Goal: Task Accomplishment & Management: Manage account settings

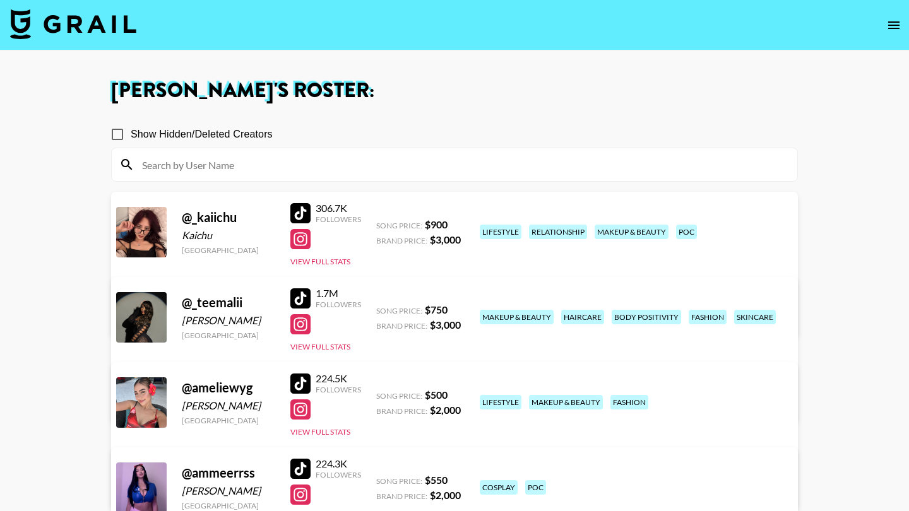
click at [900, 30] on icon "open drawer" at bounding box center [894, 25] width 15 height 15
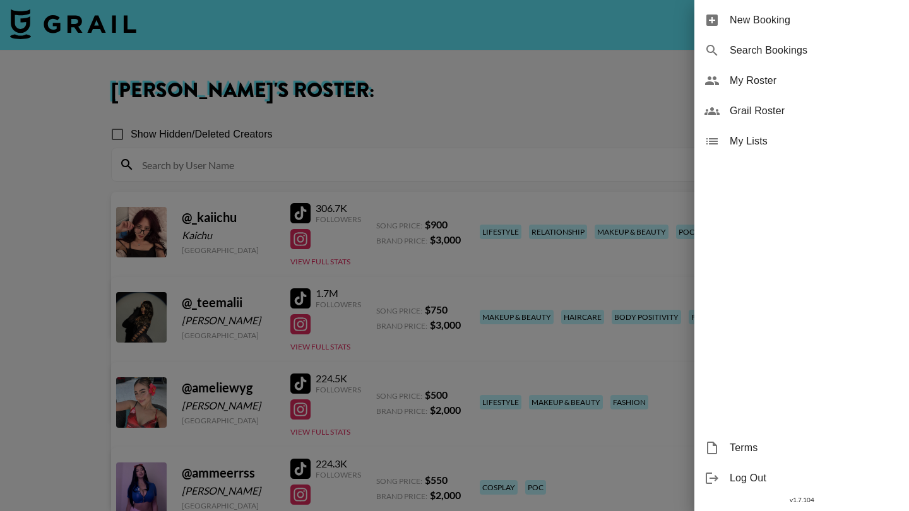
click at [794, 112] on span "Grail Roster" at bounding box center [814, 111] width 169 height 15
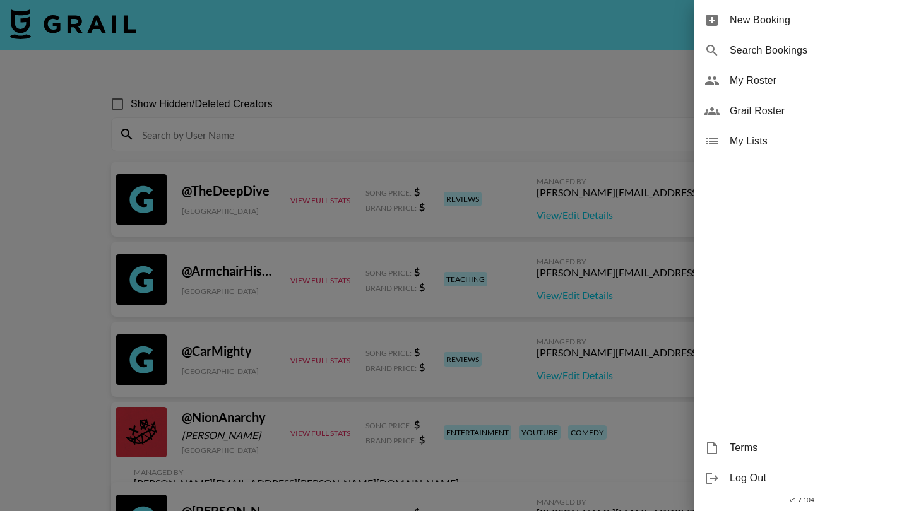
click at [521, 110] on div at bounding box center [454, 255] width 909 height 511
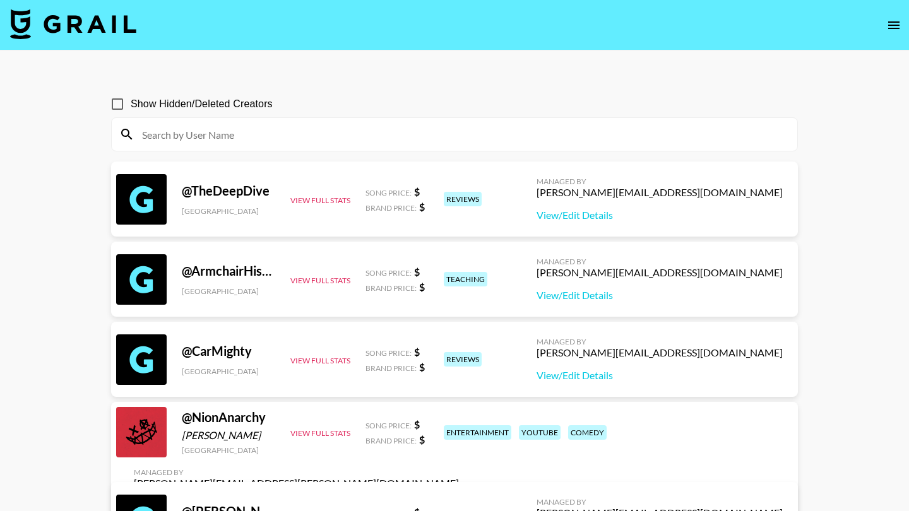
click at [485, 140] on input at bounding box center [462, 134] width 655 height 20
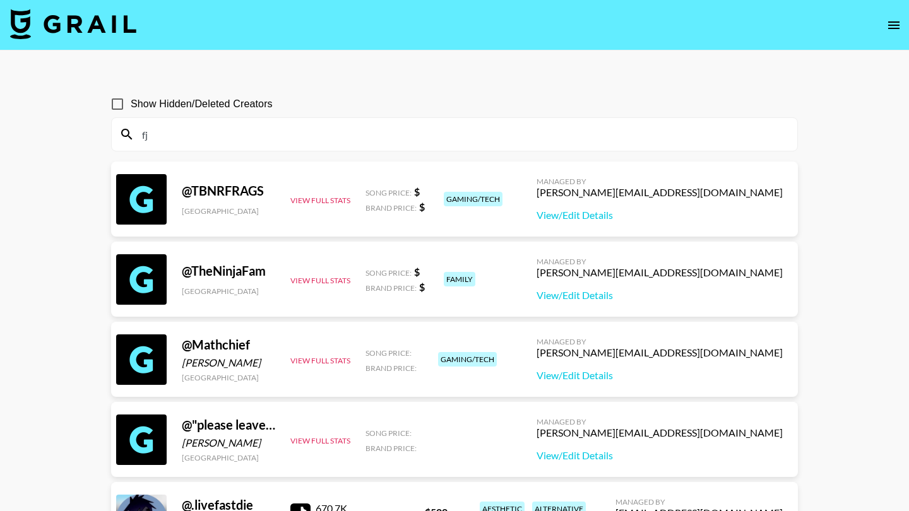
type input "f"
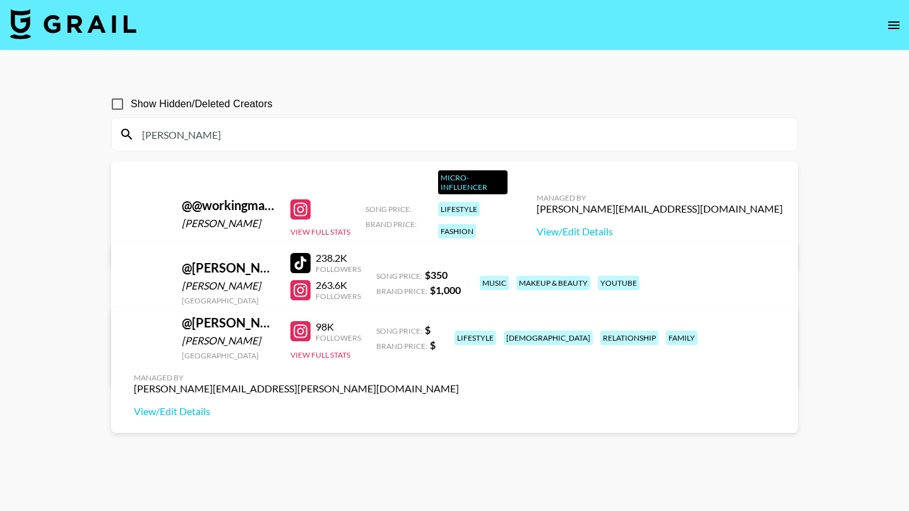
type input "Jessica_al"
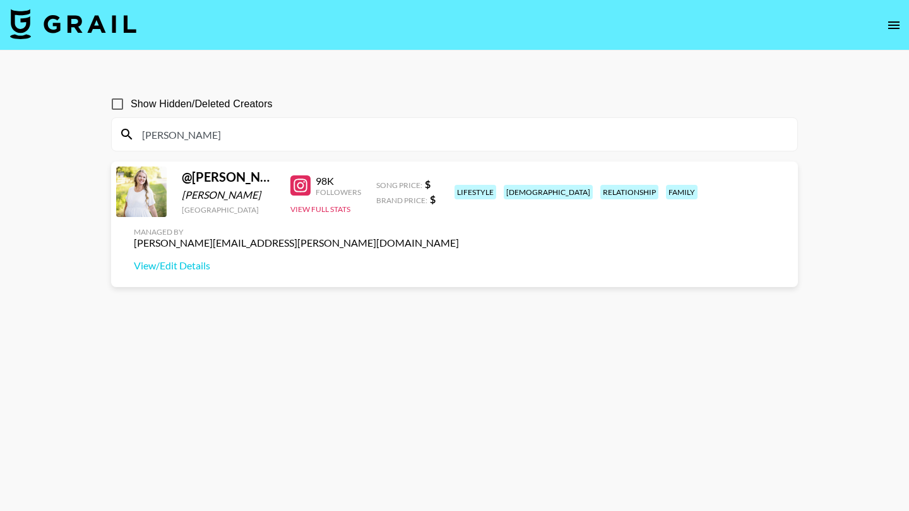
click at [362, 131] on input "Jessica_al" at bounding box center [462, 134] width 655 height 20
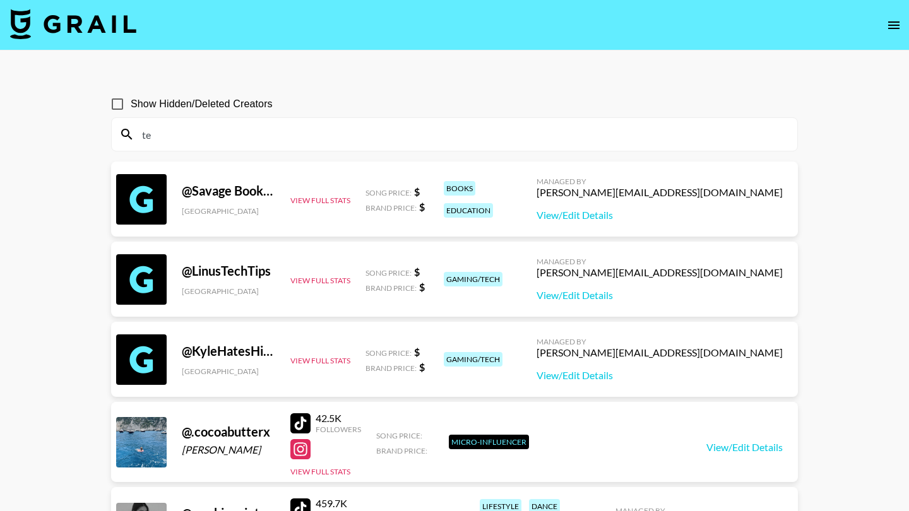
type input "t"
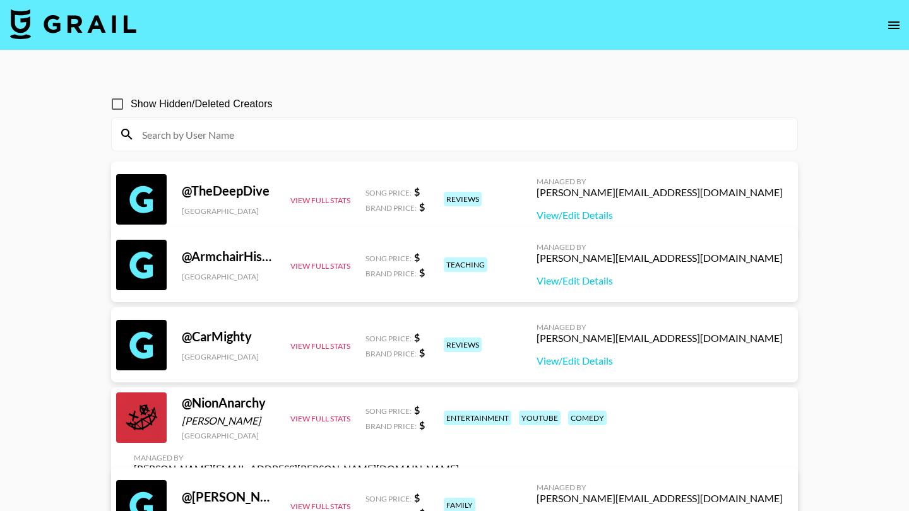
click at [253, 28] on nav at bounding box center [454, 25] width 909 height 51
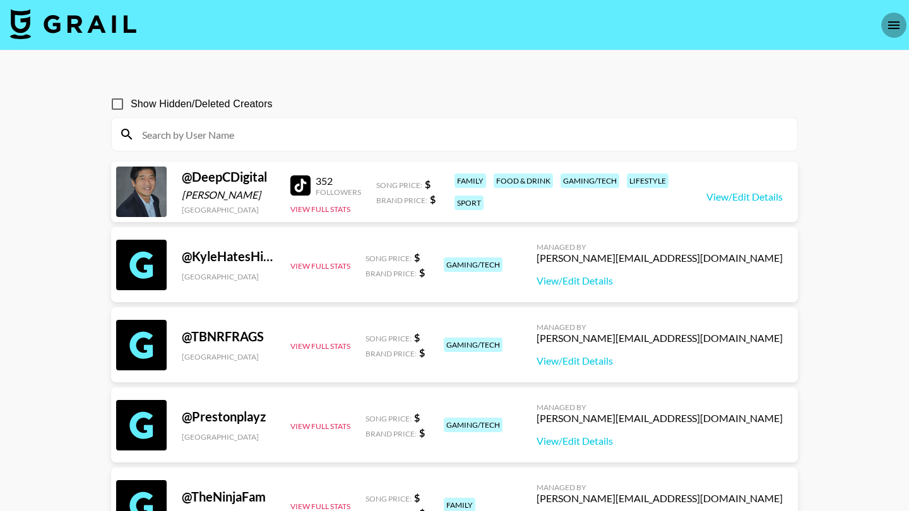
click at [891, 31] on icon "open drawer" at bounding box center [894, 25] width 15 height 15
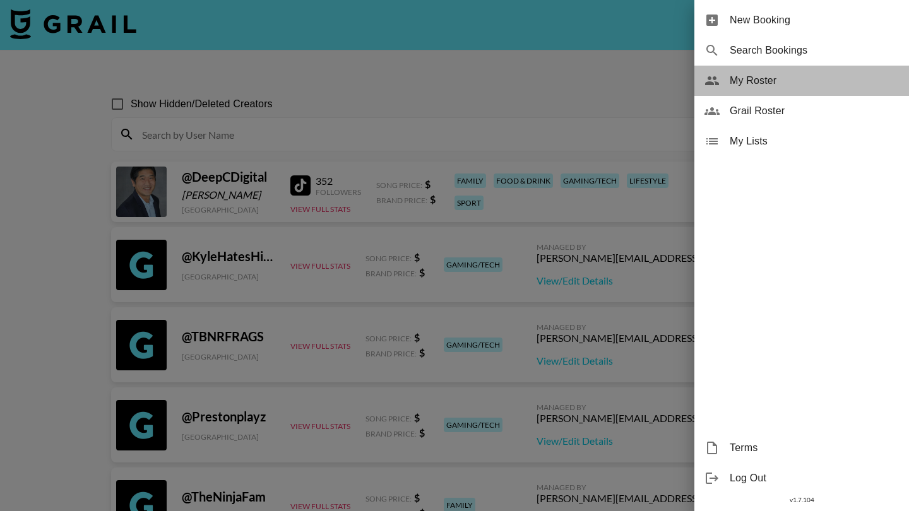
click at [784, 81] on span "My Roster" at bounding box center [814, 80] width 169 height 15
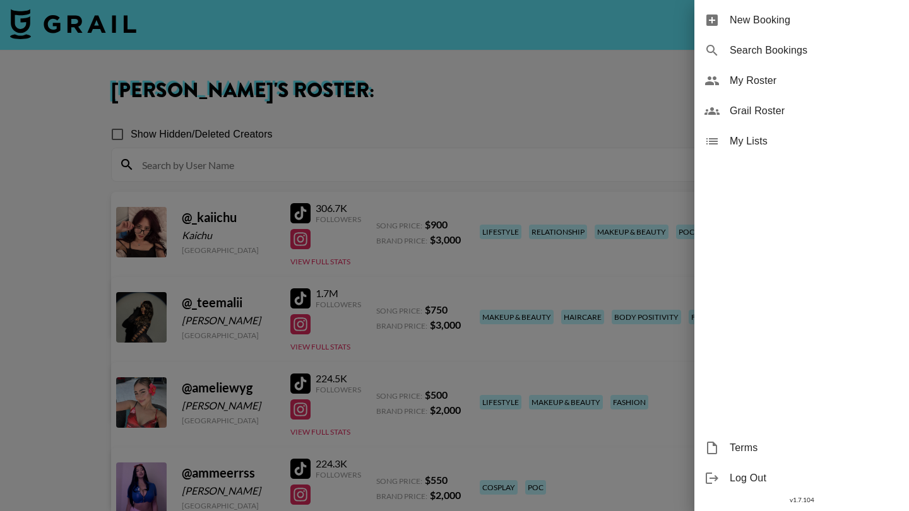
click at [360, 193] on div at bounding box center [454, 255] width 909 height 511
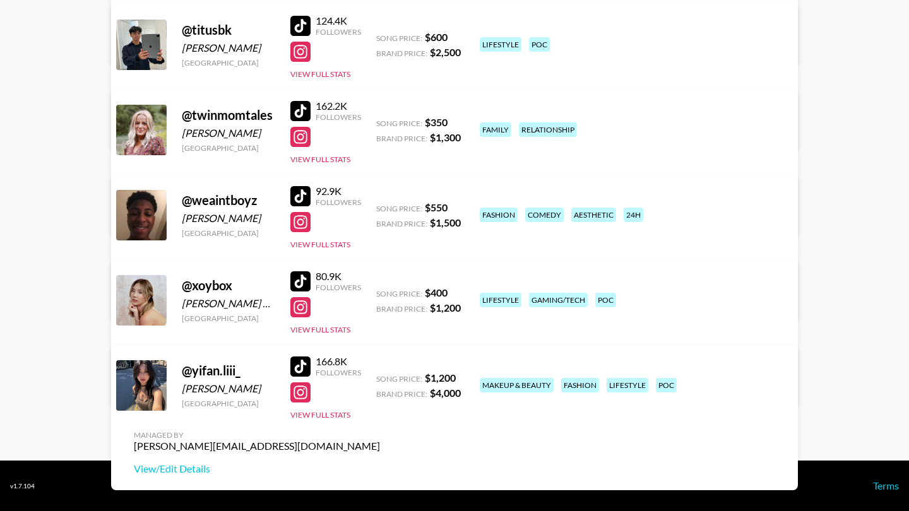
scroll to position [2474, 0]
click at [304, 366] on div at bounding box center [300, 367] width 20 height 20
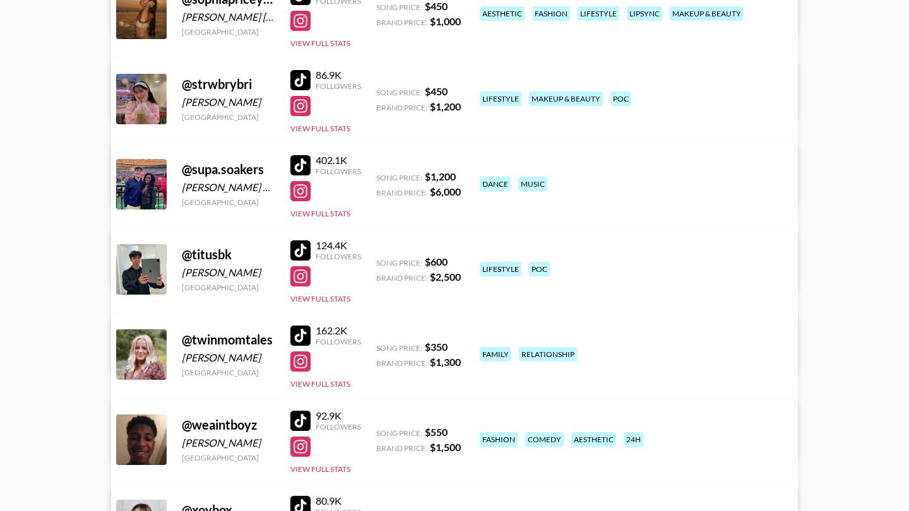
scroll to position [2251, 0]
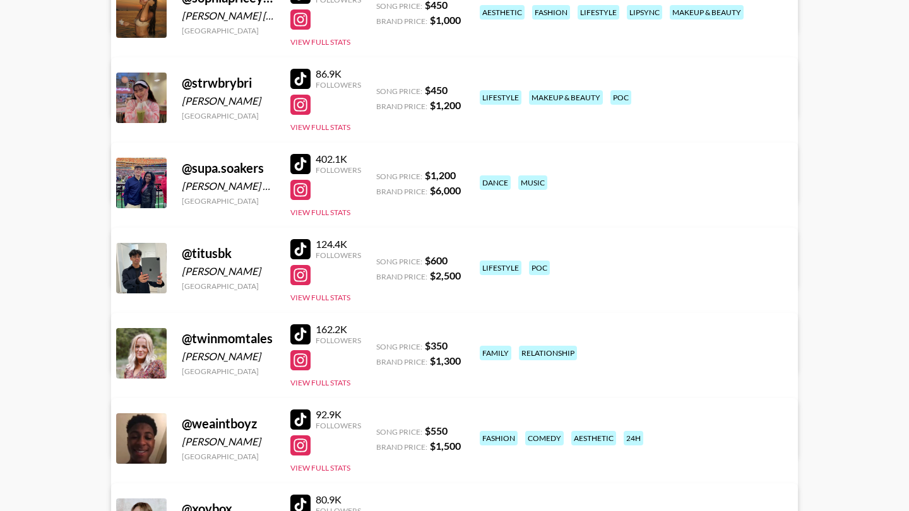
click at [308, 333] on div at bounding box center [300, 335] width 20 height 20
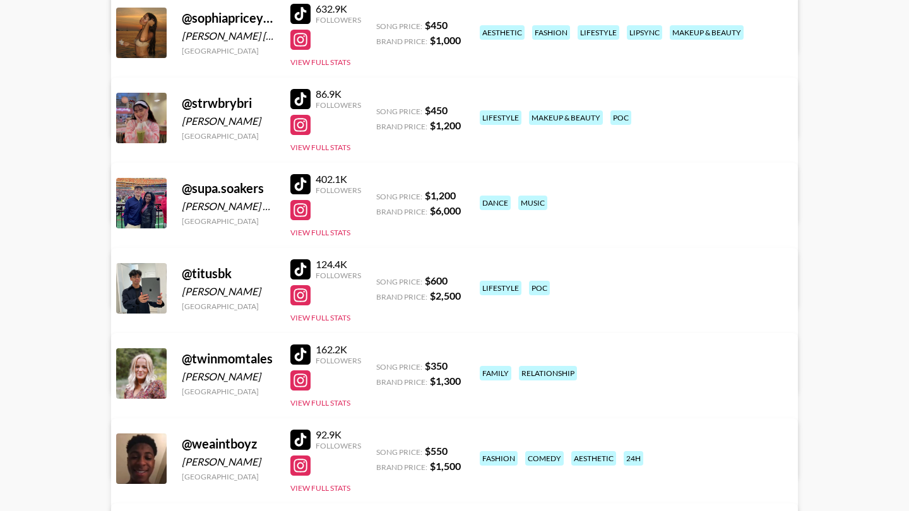
scroll to position [2232, 0]
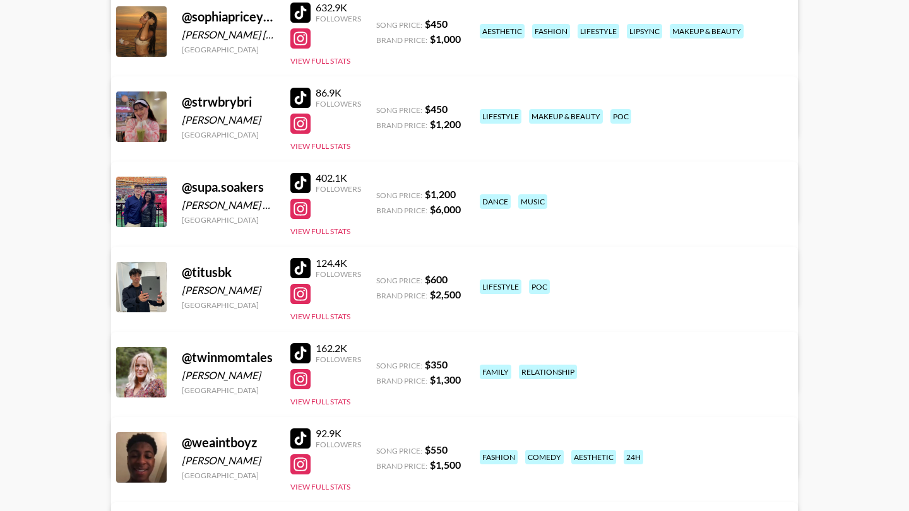
click at [380, 450] on link "View/Edit Details" at bounding box center [257, 456] width 246 height 13
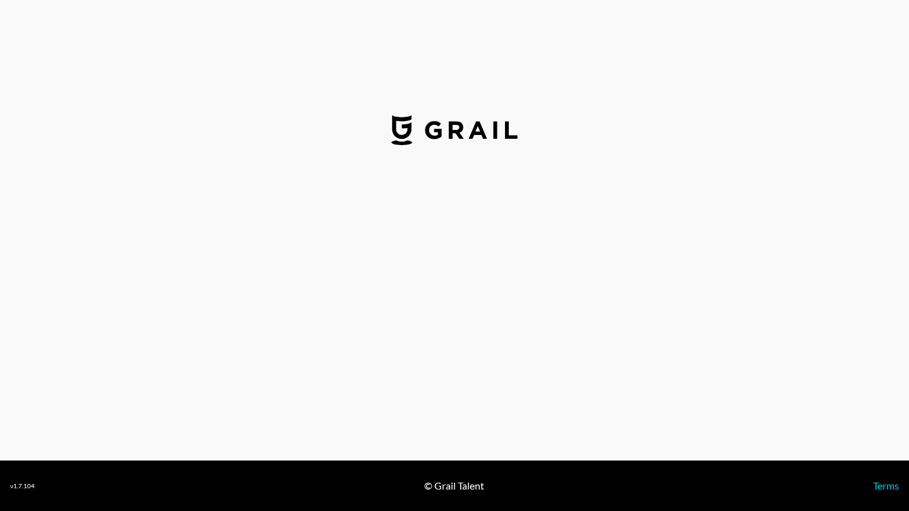
select select "USD"
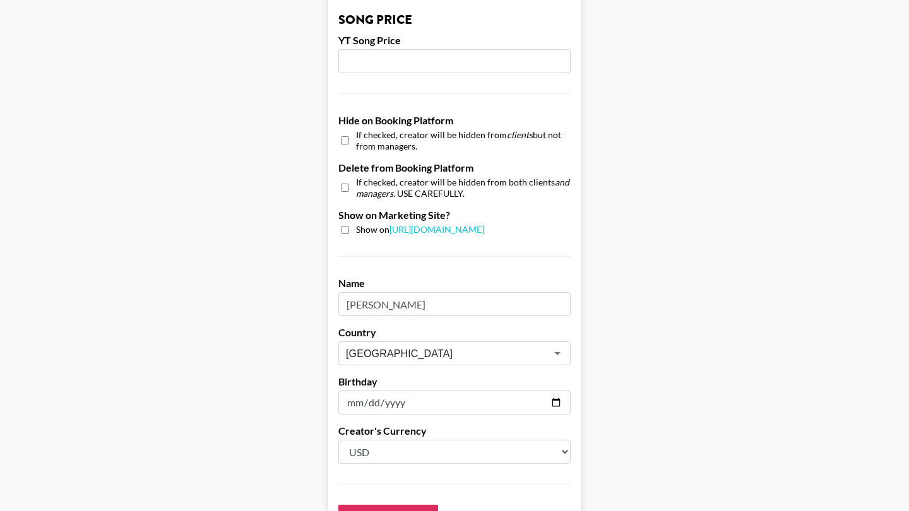
scroll to position [1115, 0]
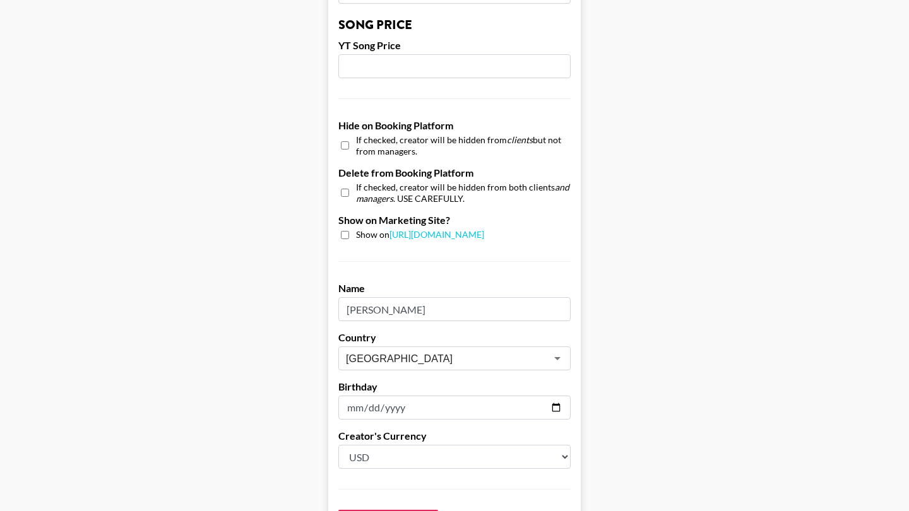
click at [423, 182] on span "If checked, creator will be hidden from both clients and managers . USE CAREFUL…" at bounding box center [463, 193] width 215 height 22
click at [424, 182] on span "If checked, creator will be hidden from both clients and managers . USE CAREFUL…" at bounding box center [463, 193] width 215 height 22
click at [424, 184] on span "If checked, creator will be hidden from both clients and managers . USE CAREFUL…" at bounding box center [463, 193] width 215 height 22
click at [345, 184] on input "checkbox" at bounding box center [345, 193] width 8 height 18
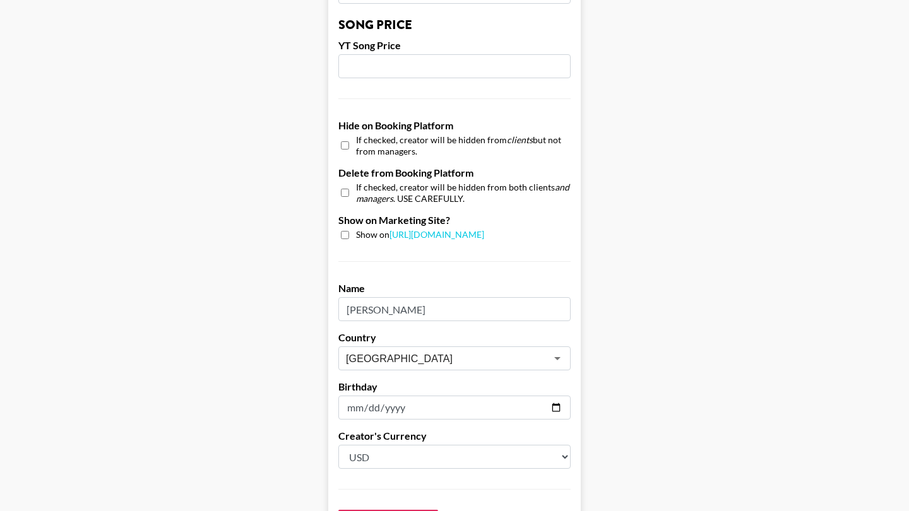
checkbox input "true"
click at [345, 136] on input "checkbox" at bounding box center [345, 145] width 8 height 18
checkbox input "true"
click at [343, 184] on input "checkbox" at bounding box center [345, 193] width 8 height 18
checkbox input "false"
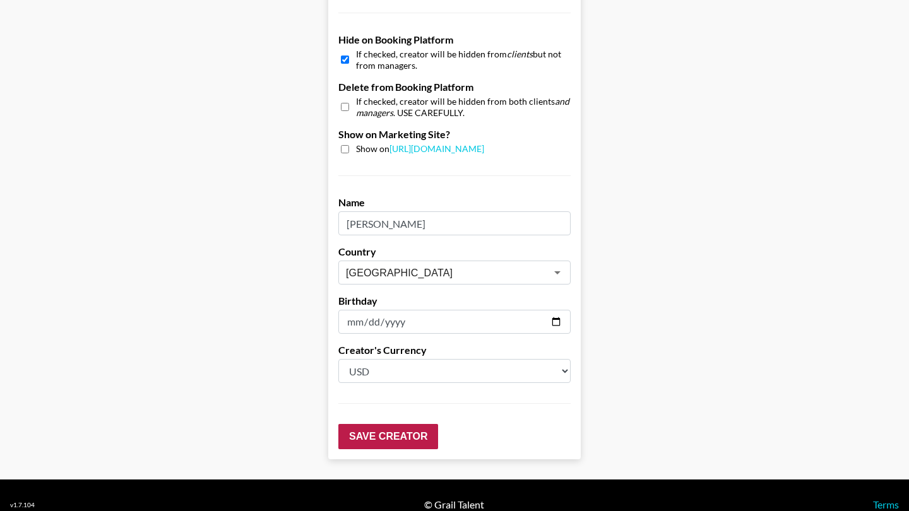
click at [375, 424] on input "Save Creator" at bounding box center [388, 436] width 100 height 25
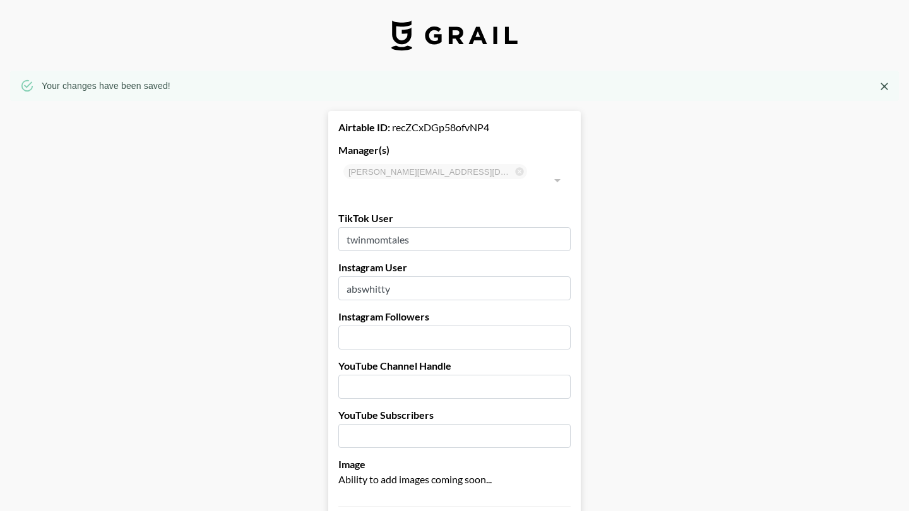
scroll to position [0, 0]
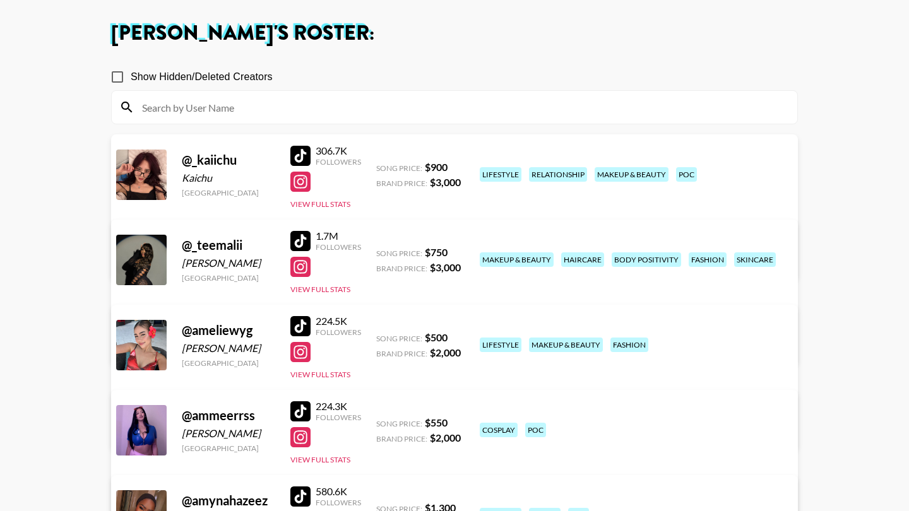
scroll to position [60, 0]
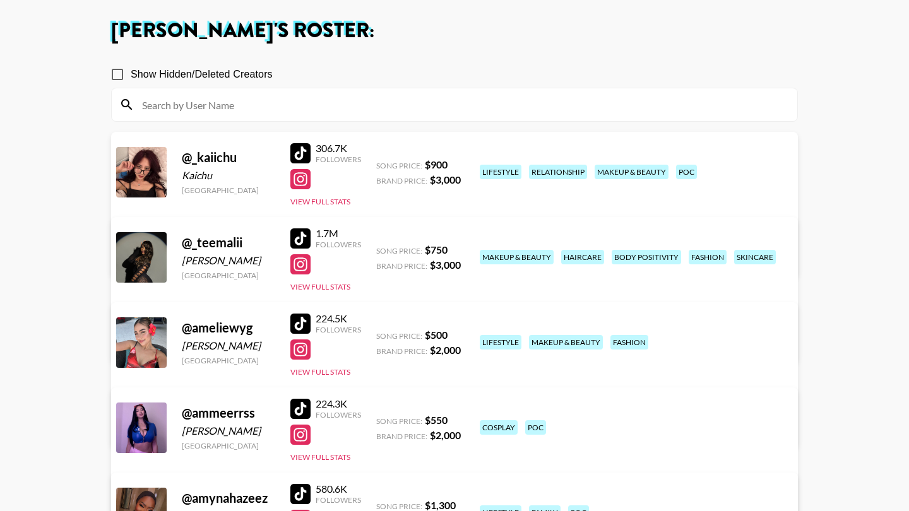
click at [307, 151] on div at bounding box center [300, 153] width 20 height 20
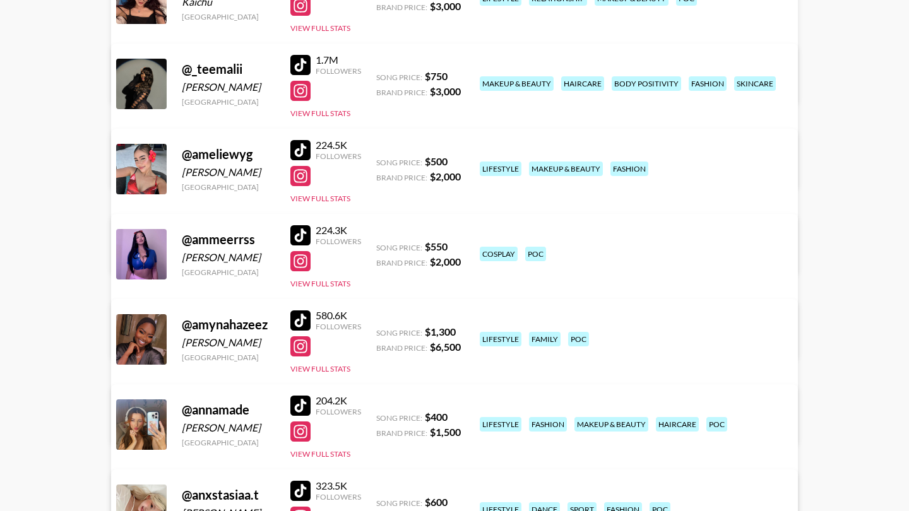
scroll to position [235, 0]
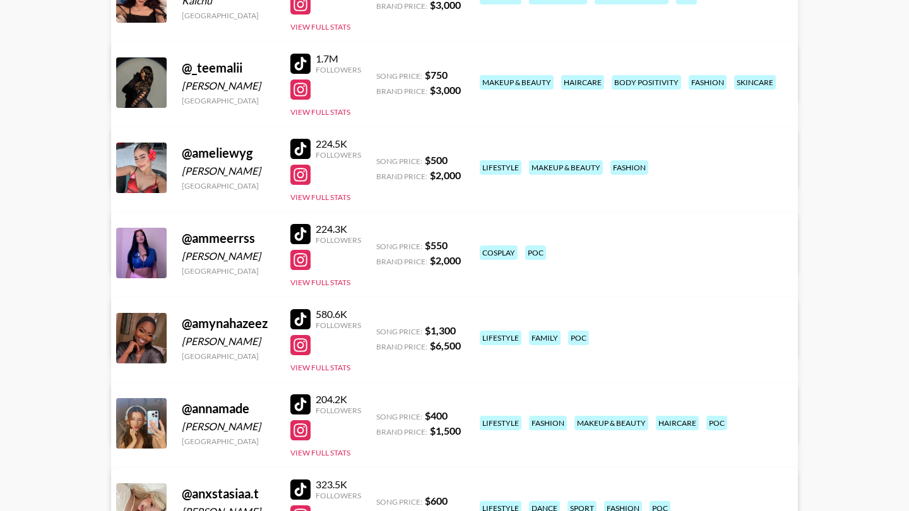
click at [380, 245] on link "View/Edit Details" at bounding box center [257, 251] width 246 height 13
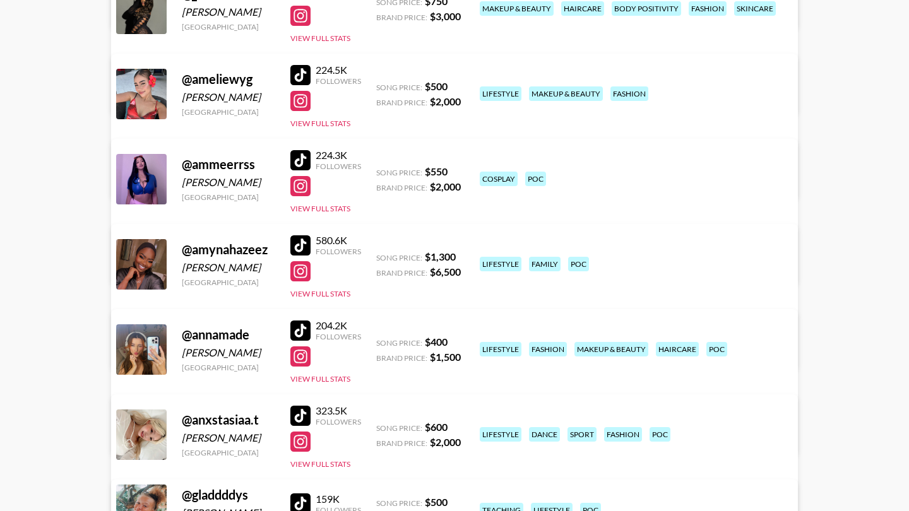
scroll to position [311, 0]
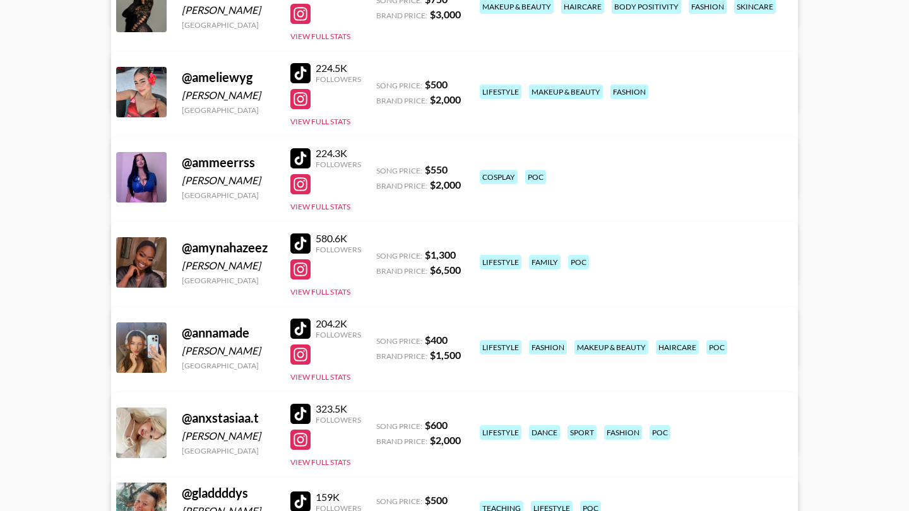
click at [306, 157] on div at bounding box center [300, 158] width 20 height 20
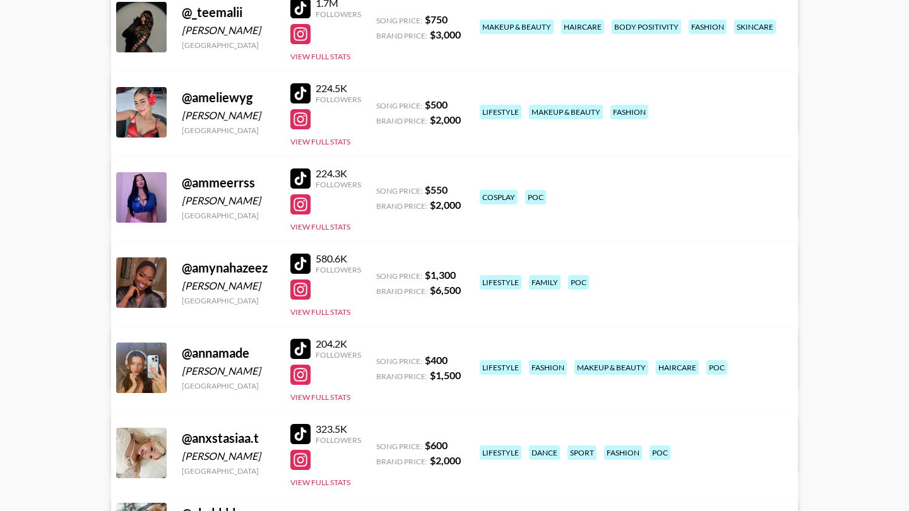
scroll to position [286, 0]
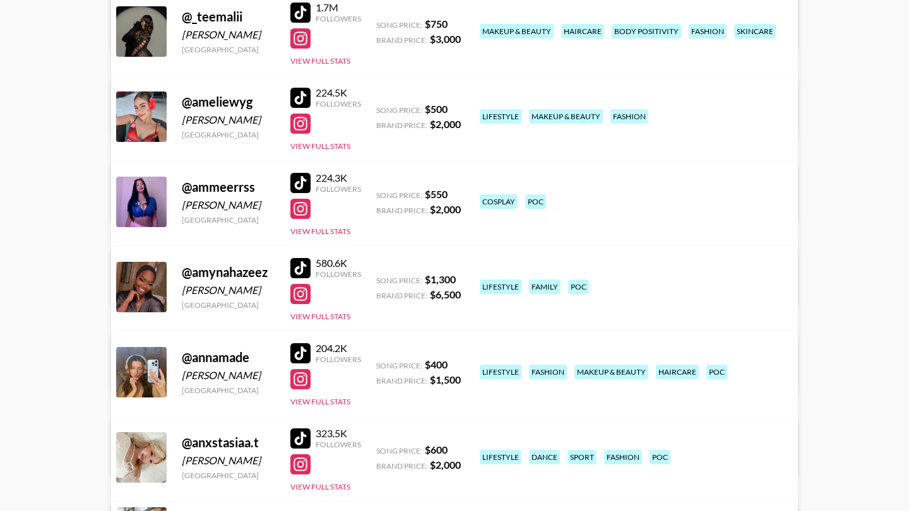
click at [380, 279] on link "View/Edit Details" at bounding box center [257, 285] width 246 height 13
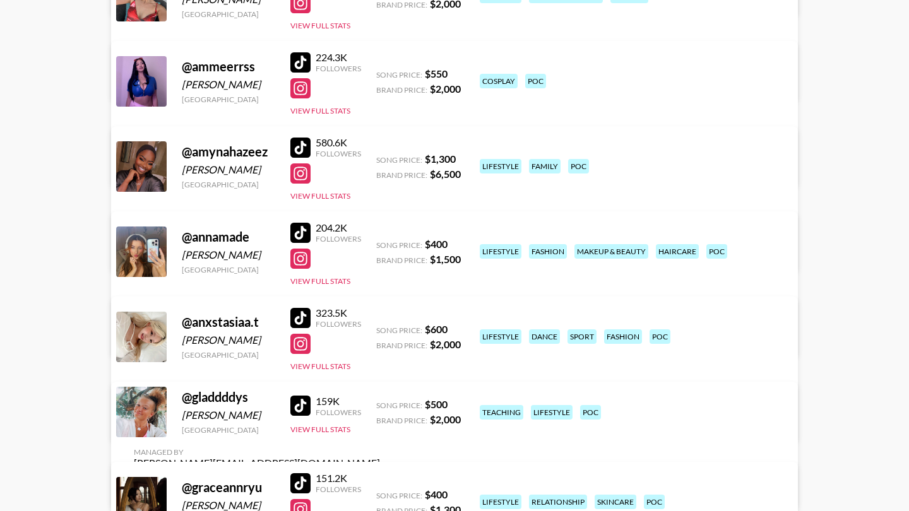
scroll to position [407, 0]
click at [305, 144] on div at bounding box center [300, 147] width 20 height 20
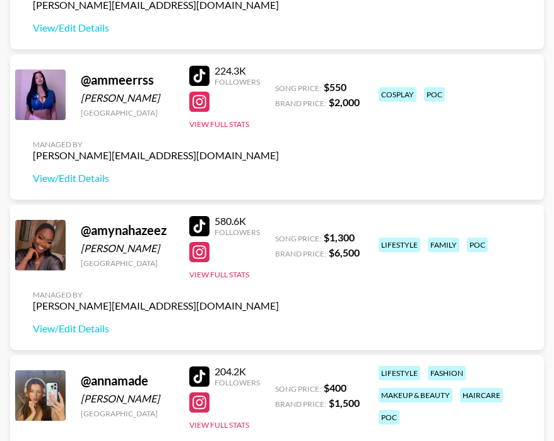
scroll to position [572, 0]
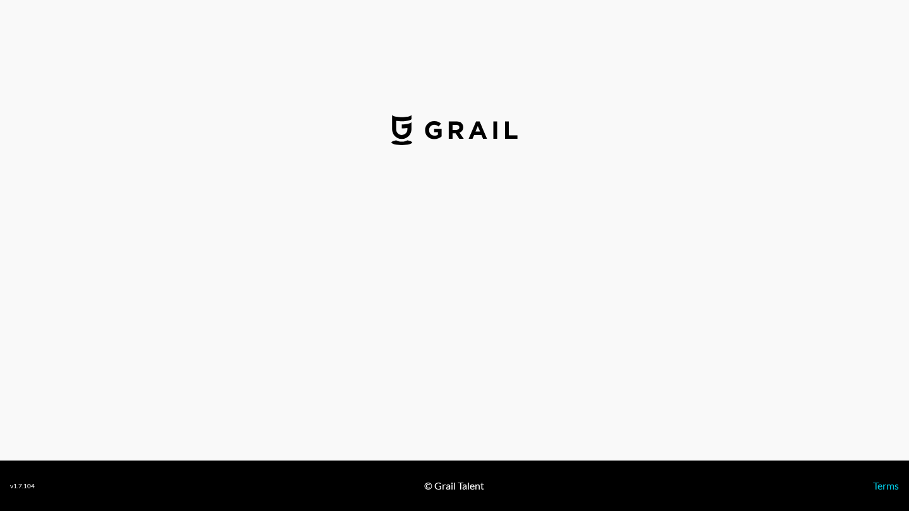
select select "USD"
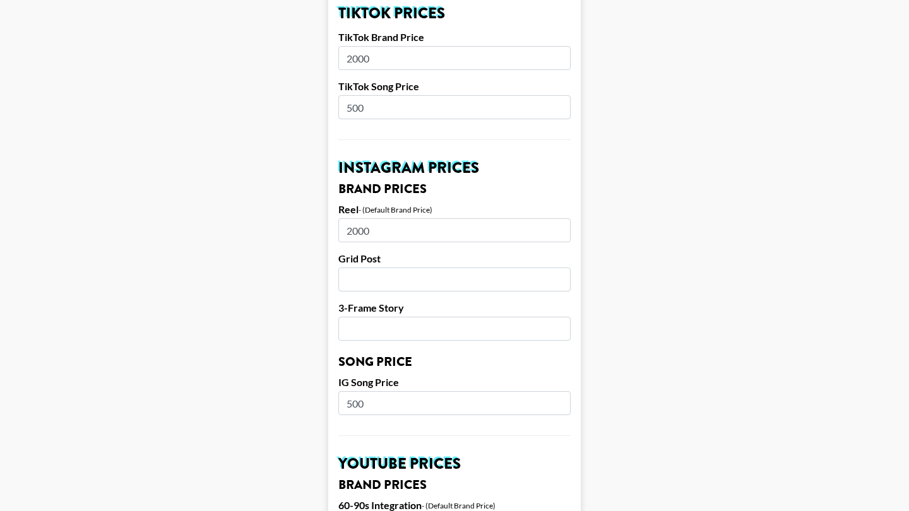
scroll to position [481, 0]
click at [407, 96] on input "500" at bounding box center [454, 108] width 232 height 24
type input "5"
type input "450"
click at [361, 392] on input "500" at bounding box center [454, 404] width 232 height 24
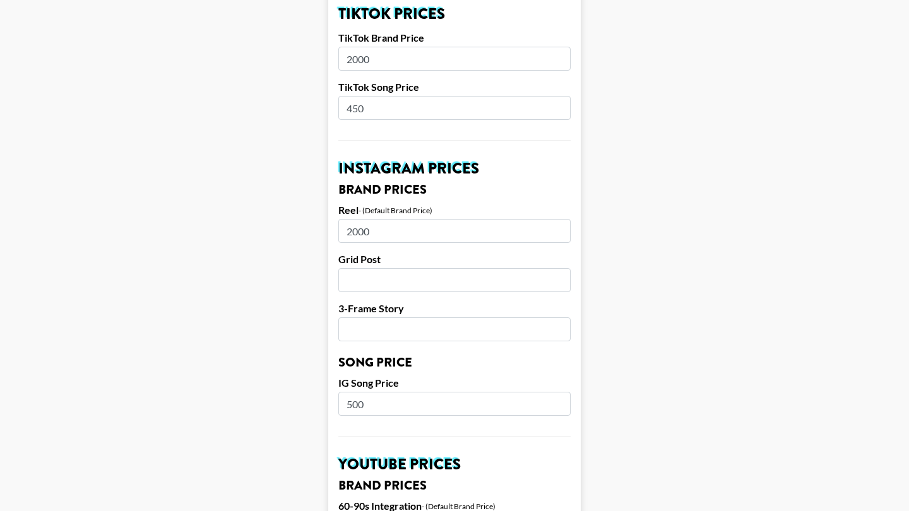
click at [361, 392] on input "500" at bounding box center [454, 404] width 232 height 24
type input "450"
click at [635, 354] on main "Airtable ID: recbzL762CckCJqqA Manager(s) naomi@grail-talent.com ​ TikTok User …" at bounding box center [454, 384] width 889 height 1589
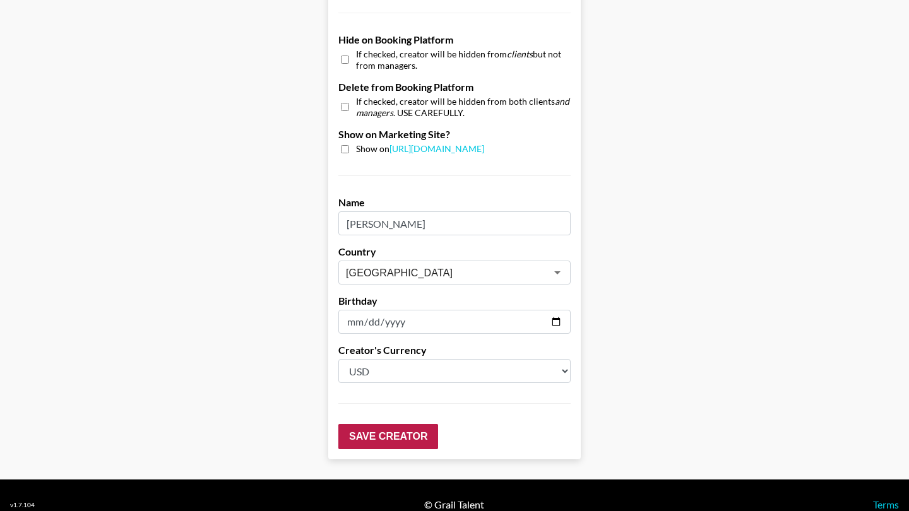
scroll to position [1200, 0]
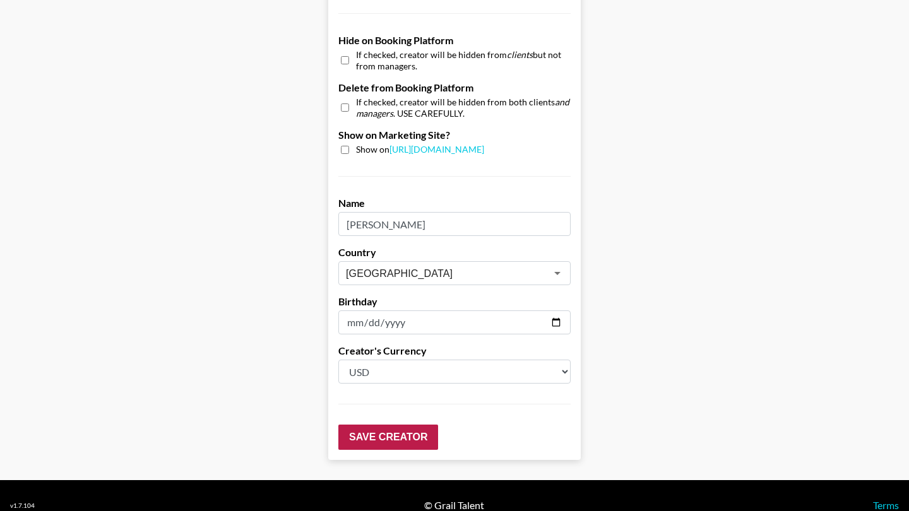
click at [410, 425] on input "Save Creator" at bounding box center [388, 437] width 100 height 25
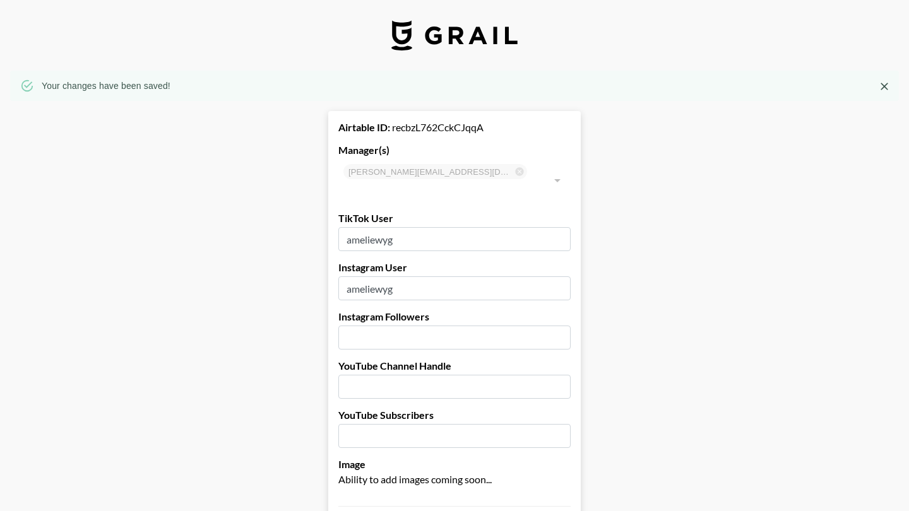
scroll to position [0, 0]
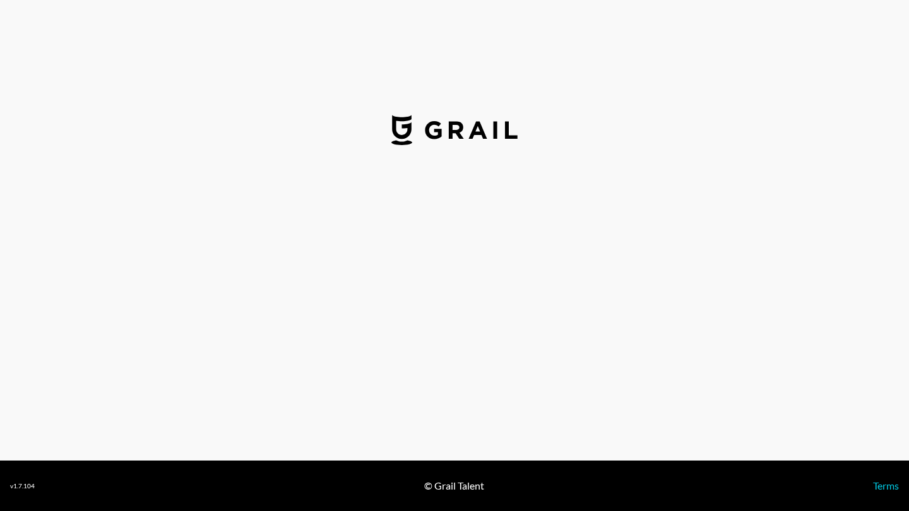
scroll to position [1, 0]
select select "USD"
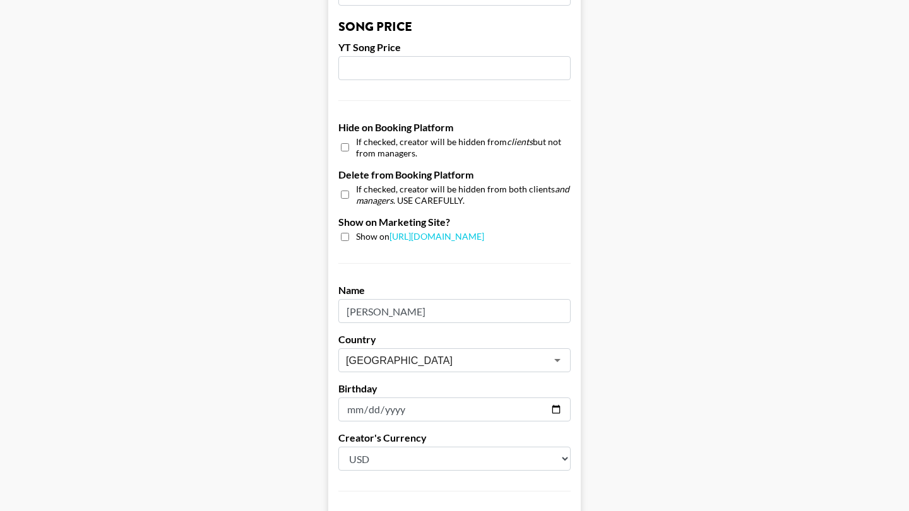
scroll to position [1124, 0]
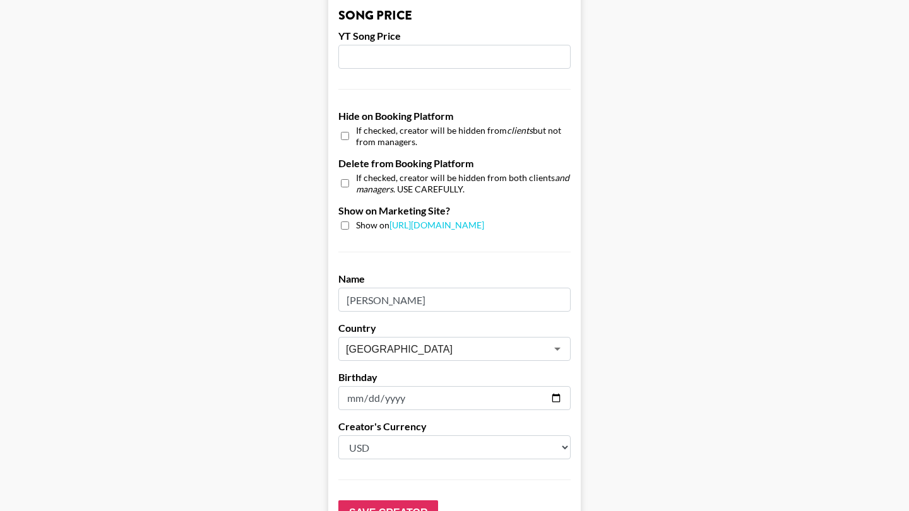
click at [349, 125] on div "If checked, creator will be hidden from clients but not from managers." at bounding box center [454, 136] width 232 height 22
click at [346, 127] on input "checkbox" at bounding box center [345, 136] width 8 height 18
checkbox input "true"
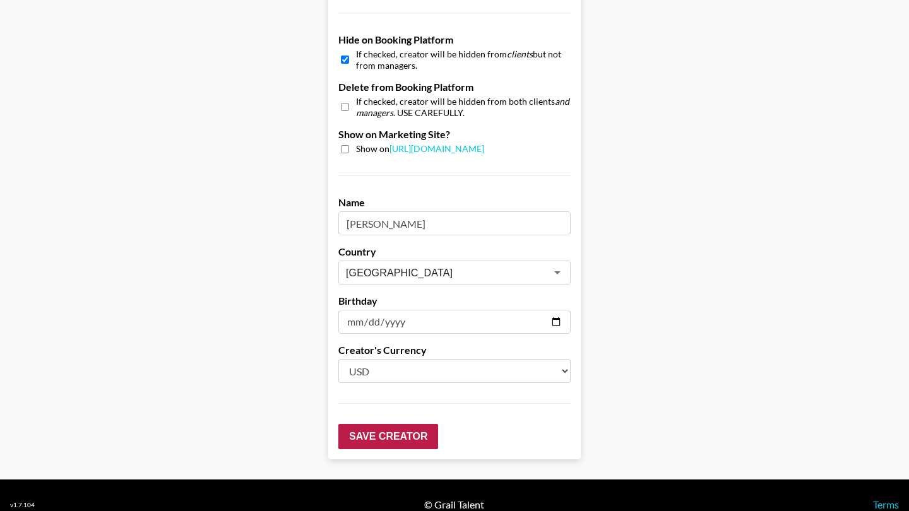
scroll to position [1200, 0]
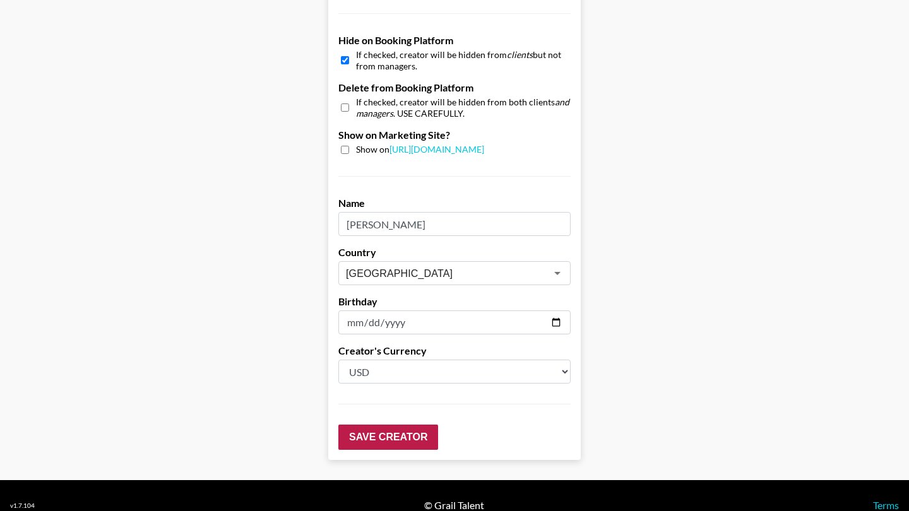
click at [364, 425] on input "Save Creator" at bounding box center [388, 437] width 100 height 25
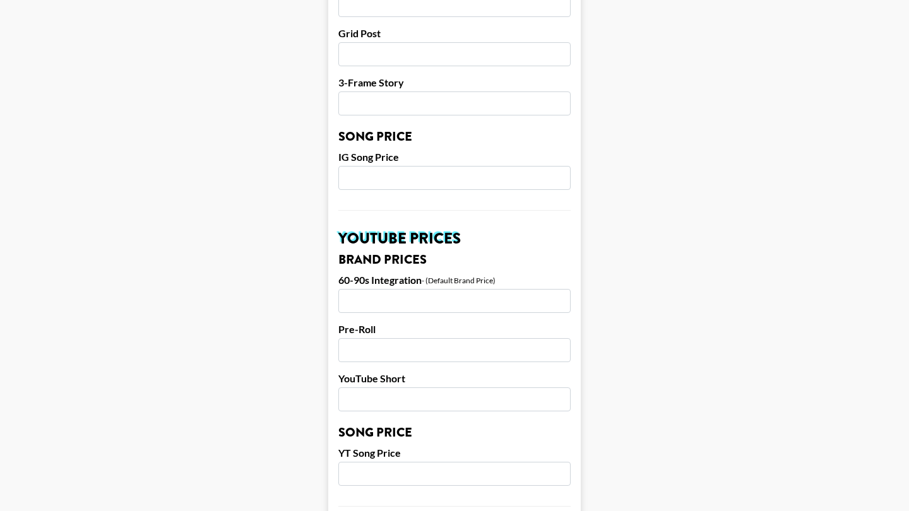
scroll to position [609, 0]
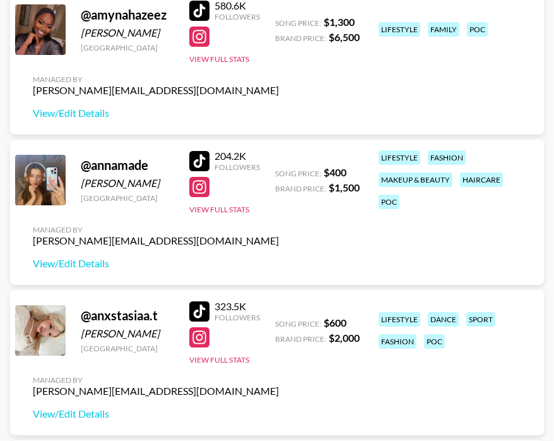
scroll to position [654, 0]
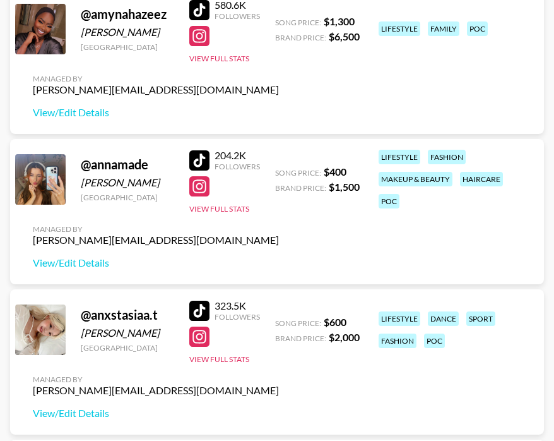
click at [202, 156] on div at bounding box center [199, 160] width 20 height 20
click at [107, 258] on link "View/Edit Details" at bounding box center [156, 262] width 246 height 13
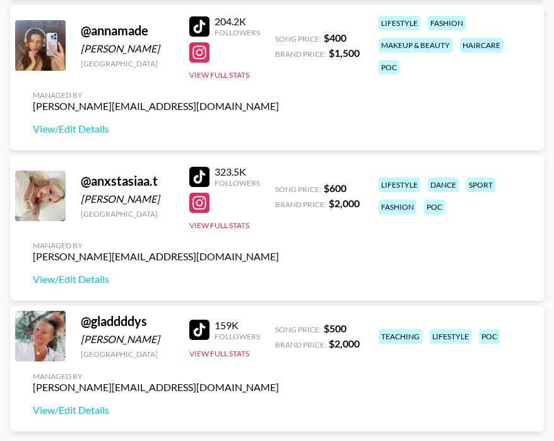
scroll to position [786, 0]
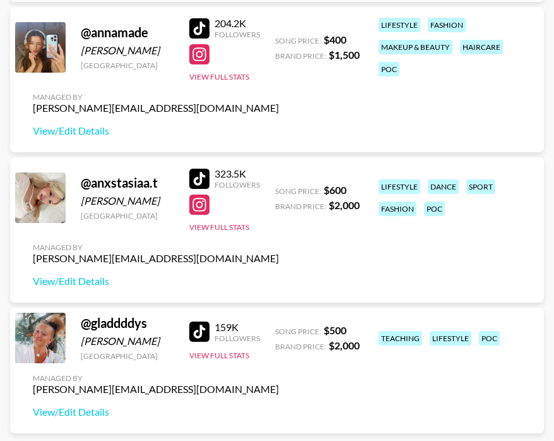
click at [203, 176] on div at bounding box center [199, 179] width 20 height 20
click at [108, 282] on link "View/Edit Details" at bounding box center [156, 281] width 246 height 13
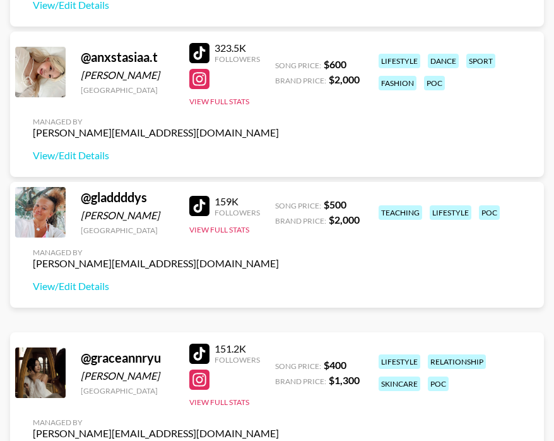
scroll to position [924, 0]
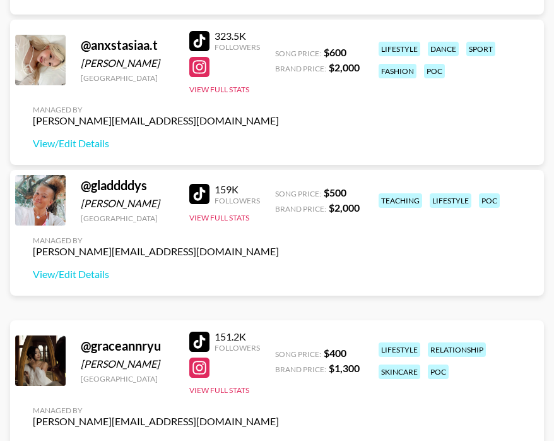
click at [205, 190] on div at bounding box center [199, 194] width 20 height 20
click at [234, 219] on button "View Full Stats" at bounding box center [219, 217] width 60 height 9
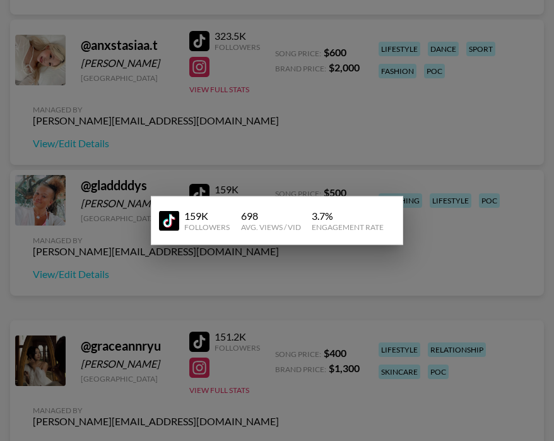
click at [302, 152] on div at bounding box center [277, 220] width 554 height 441
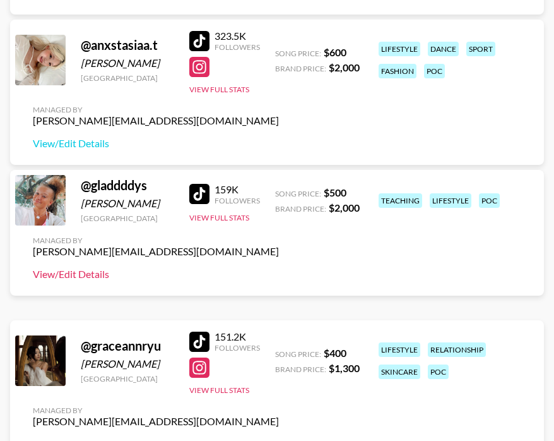
click at [93, 277] on link "View/Edit Details" at bounding box center [156, 274] width 246 height 13
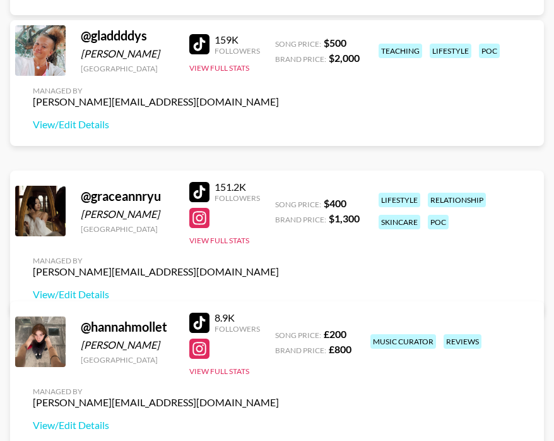
scroll to position [1109, 0]
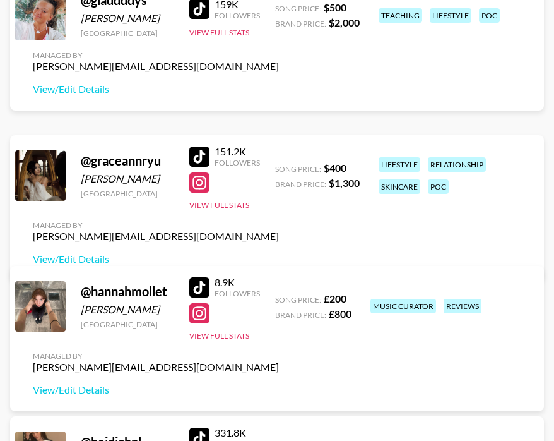
click at [203, 159] on div at bounding box center [199, 156] width 20 height 20
click at [99, 256] on link "View/Edit Details" at bounding box center [156, 259] width 246 height 13
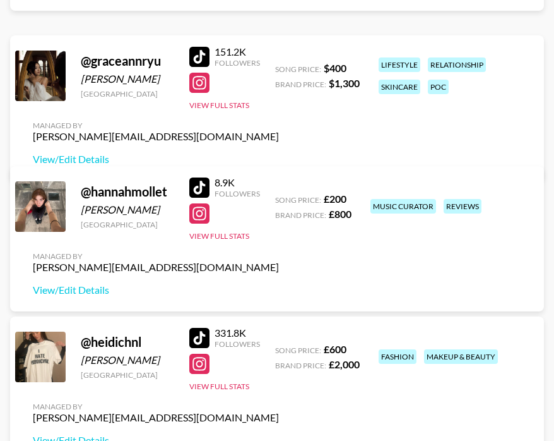
scroll to position [1248, 0]
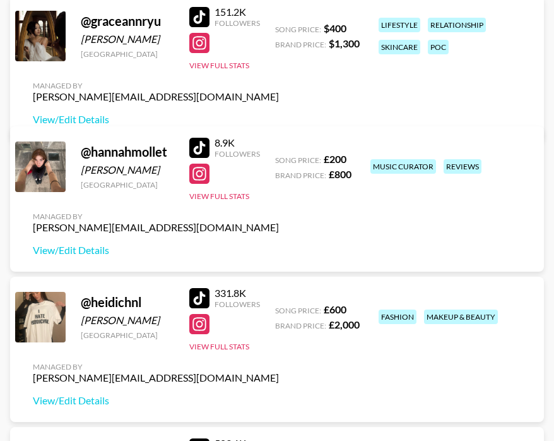
click at [85, 256] on div "Managed By naomi@grail-talent.com View/Edit Details" at bounding box center [156, 233] width 266 height 65
click at [87, 253] on link "View/Edit Details" at bounding box center [156, 250] width 246 height 13
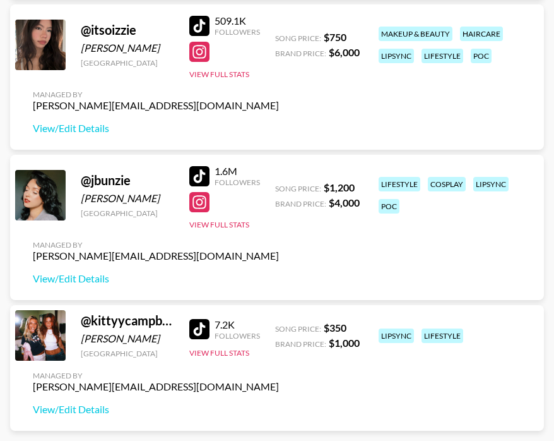
scroll to position [1677, 0]
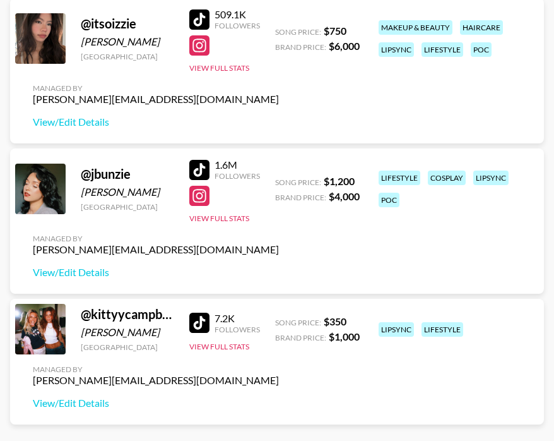
click at [199, 172] on div at bounding box center [199, 170] width 20 height 20
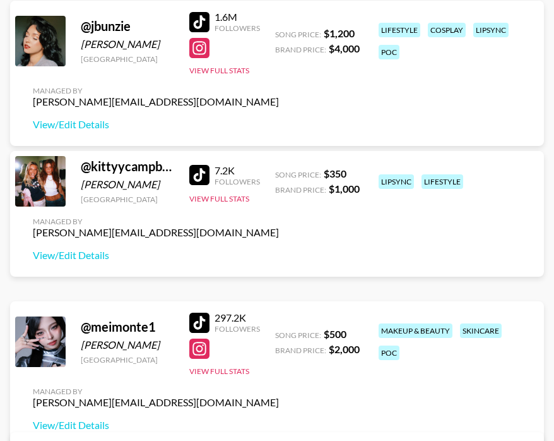
scroll to position [1826, 0]
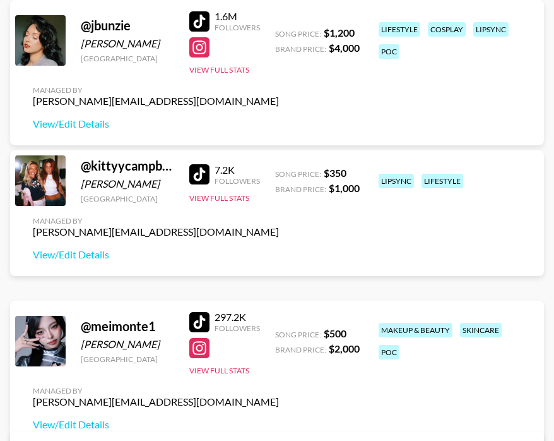
click at [198, 172] on div at bounding box center [199, 174] width 20 height 20
click at [102, 248] on link "View/Edit Details" at bounding box center [156, 254] width 246 height 13
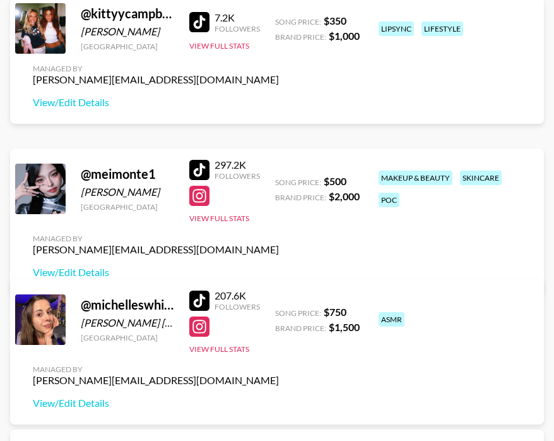
scroll to position [1983, 0]
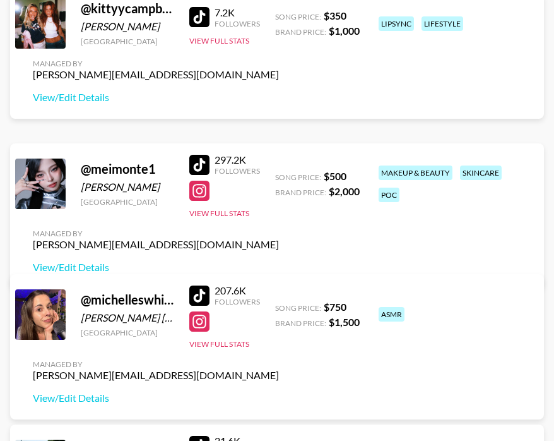
click at [195, 164] on div at bounding box center [199, 165] width 20 height 20
click at [93, 271] on link "View/Edit Details" at bounding box center [156, 267] width 246 height 13
click at [104, 266] on link "View/Edit Details" at bounding box center [156, 267] width 246 height 13
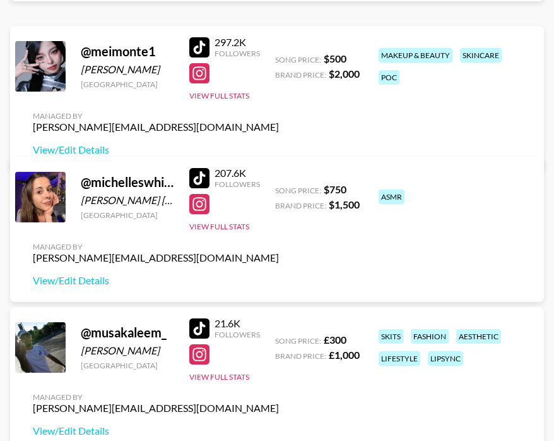
scroll to position [2101, 0]
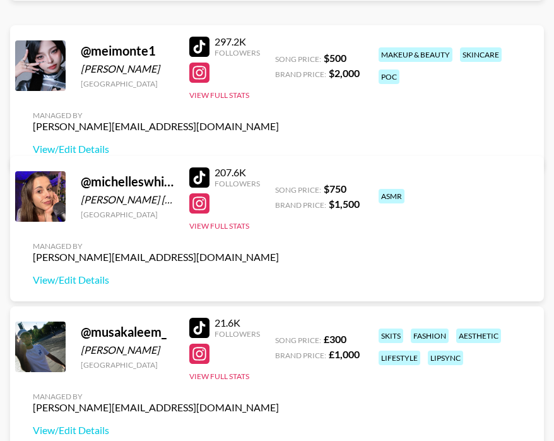
click at [135, 186] on div "@ michelleswhispersasmr" at bounding box center [127, 182] width 93 height 16
click at [196, 176] on div at bounding box center [199, 177] width 20 height 20
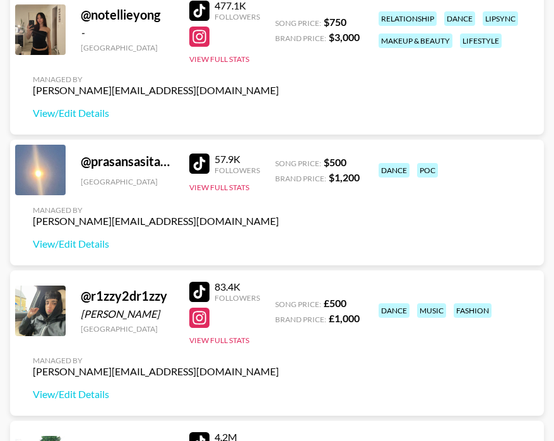
scroll to position [2867, 0]
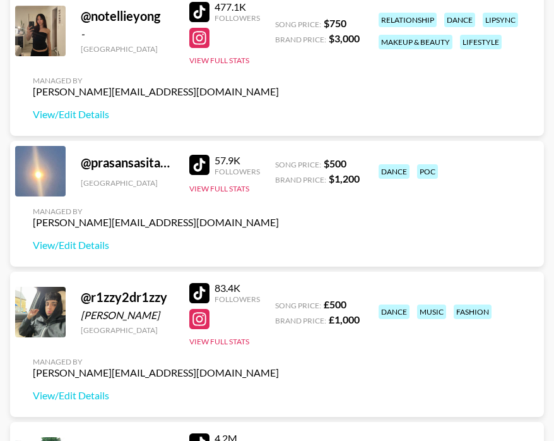
click at [206, 160] on div at bounding box center [199, 165] width 20 height 20
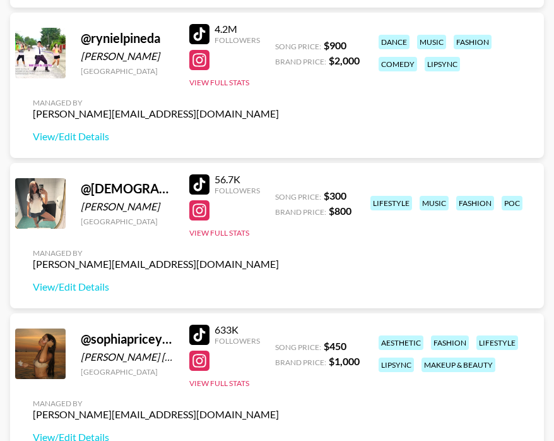
scroll to position [3277, 0]
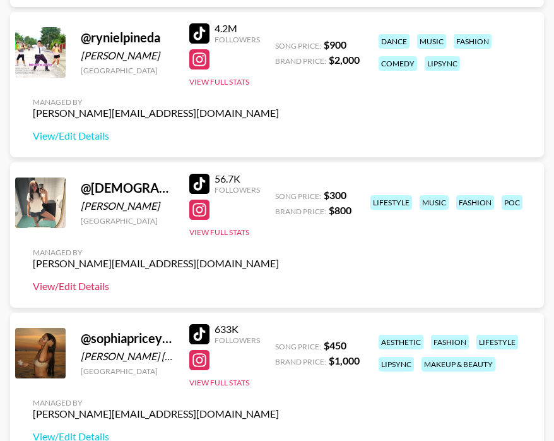
click at [91, 290] on link "View/Edit Details" at bounding box center [156, 286] width 246 height 13
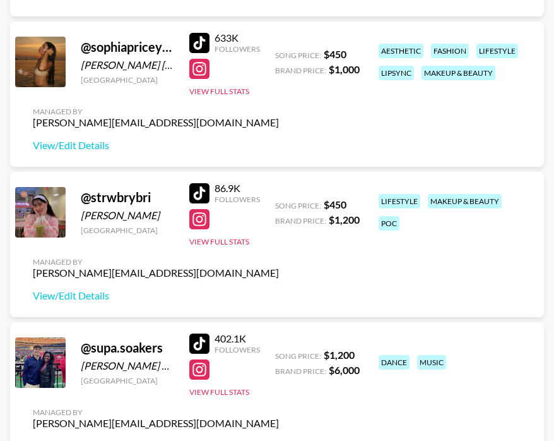
scroll to position [3568, 0]
click at [202, 189] on div at bounding box center [199, 193] width 20 height 20
click at [95, 294] on link "View/Edit Details" at bounding box center [156, 295] width 246 height 13
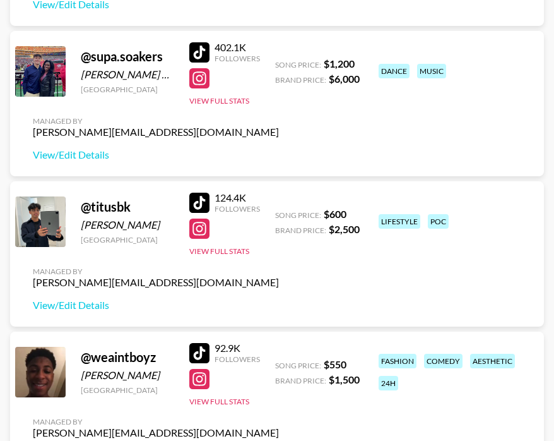
scroll to position [3880, 0]
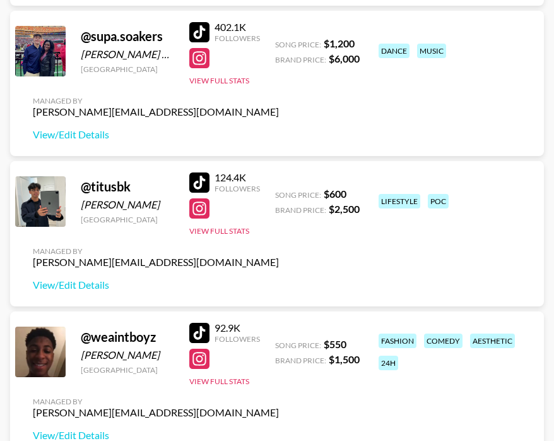
click at [202, 182] on div at bounding box center [199, 182] width 20 height 20
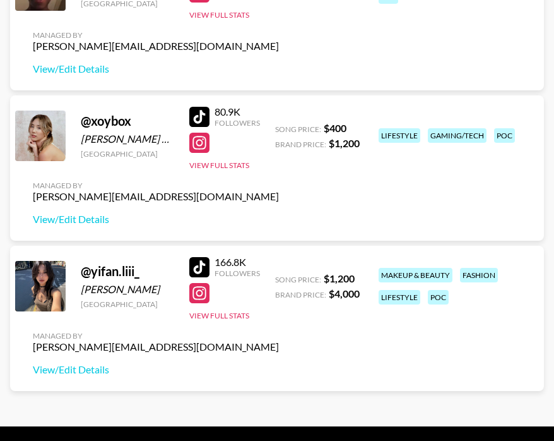
scroll to position [4246, 0]
click at [203, 268] on div at bounding box center [199, 267] width 20 height 20
click at [104, 370] on link "View/Edit Details" at bounding box center [156, 369] width 246 height 13
click at [203, 117] on div at bounding box center [199, 117] width 20 height 20
click at [86, 224] on link "View/Edit Details" at bounding box center [156, 219] width 246 height 13
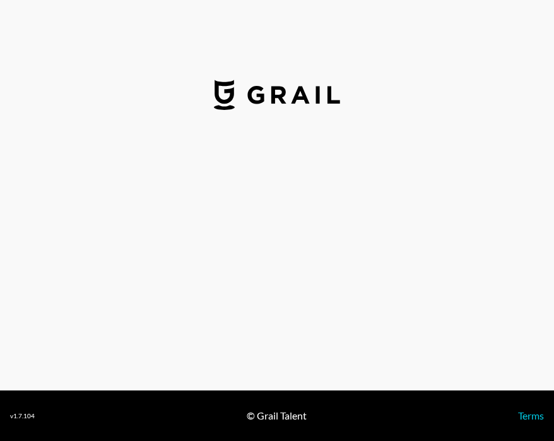
select select "USD"
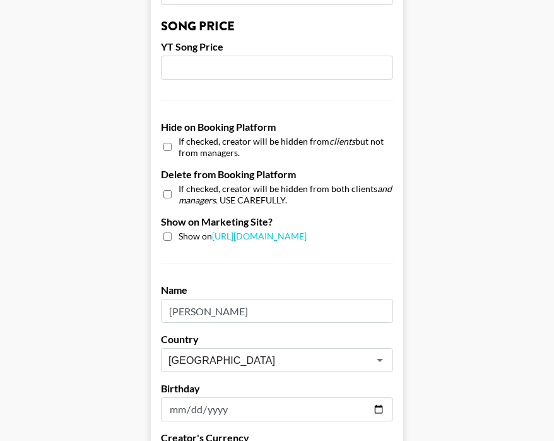
scroll to position [1116, 0]
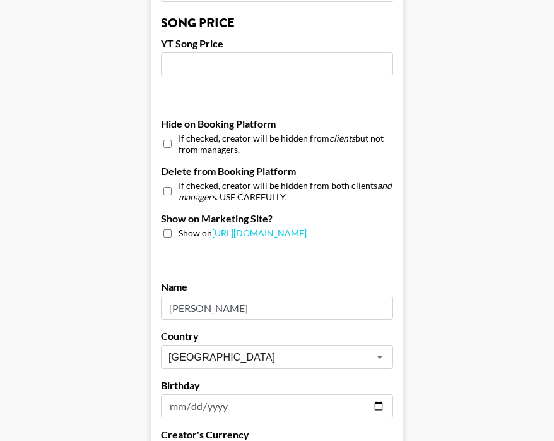
click at [167, 135] on input "checkbox" at bounding box center [168, 144] width 8 height 18
checkbox input "true"
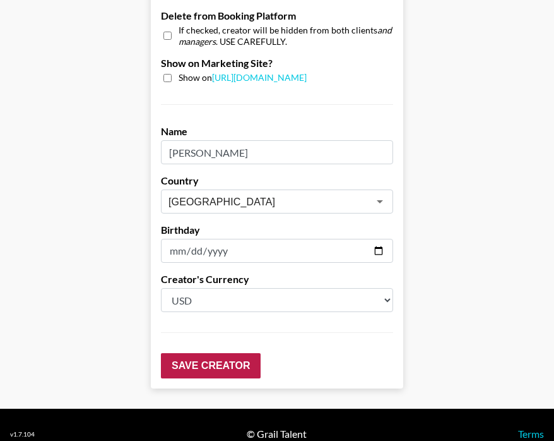
scroll to position [1270, 0]
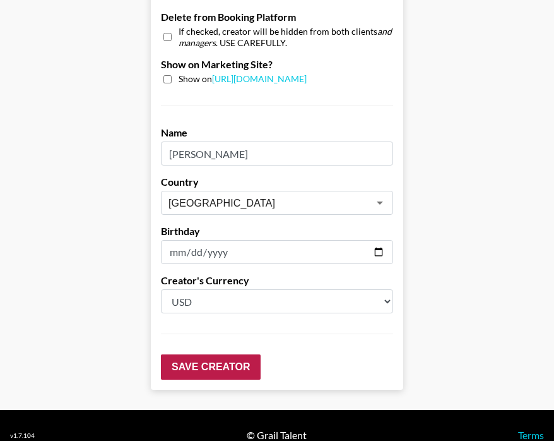
click at [208, 354] on input "Save Creator" at bounding box center [211, 366] width 100 height 25
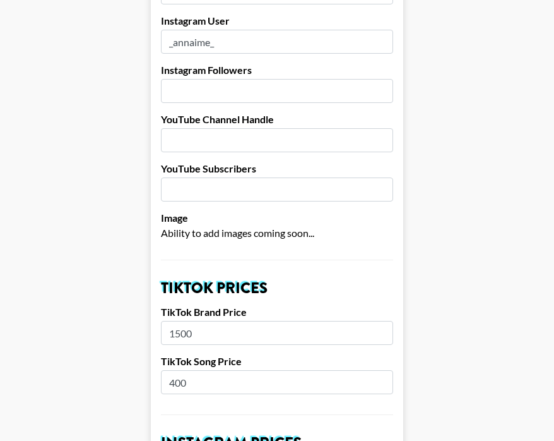
scroll to position [0, 0]
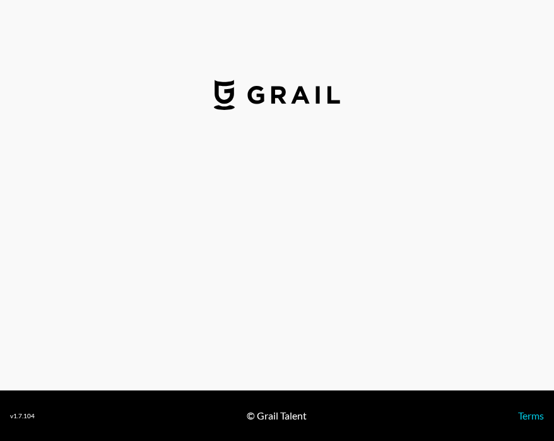
select select "USD"
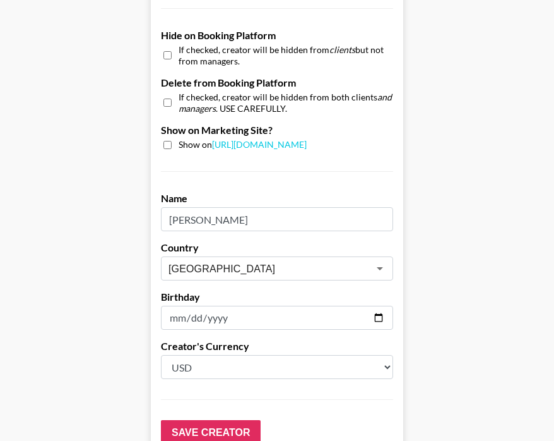
scroll to position [1156, 0]
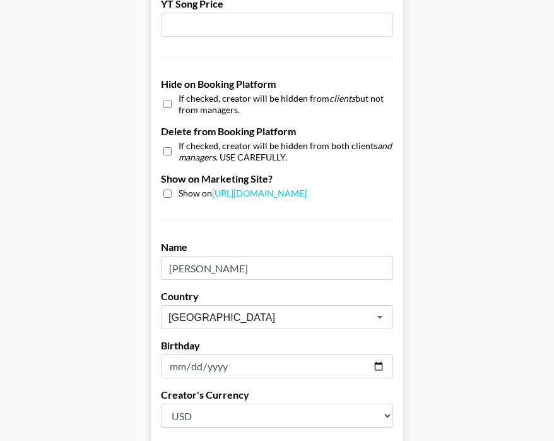
click at [167, 95] on input "checkbox" at bounding box center [168, 104] width 8 height 18
checkbox input "true"
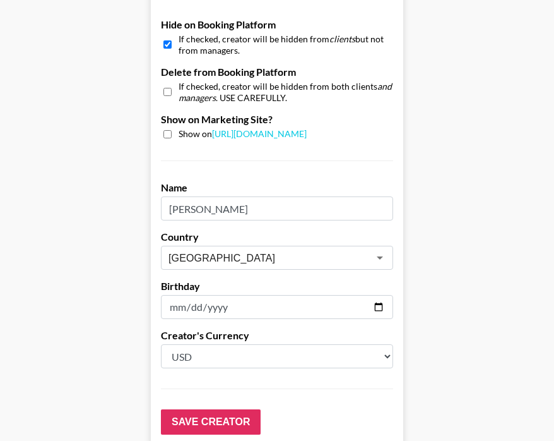
scroll to position [1270, 0]
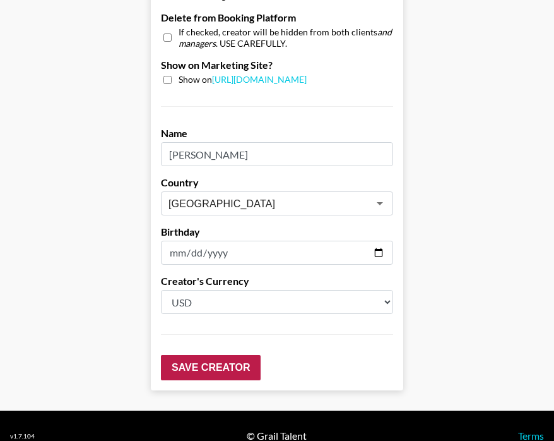
click at [211, 355] on input "Save Creator" at bounding box center [211, 367] width 100 height 25
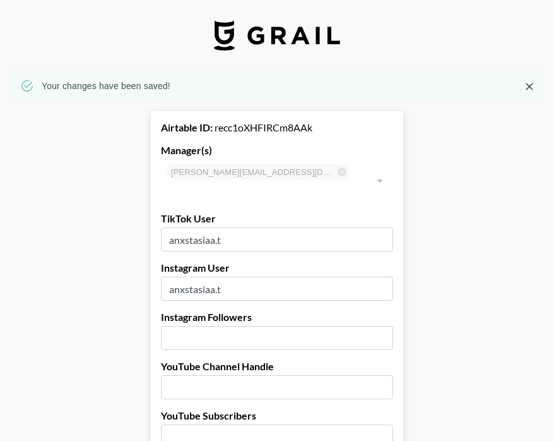
scroll to position [0, 0]
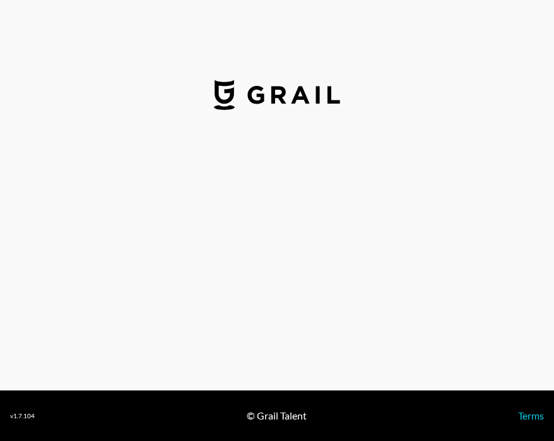
select select "USD"
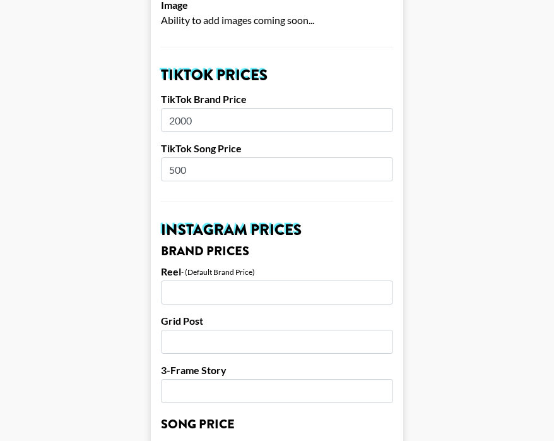
scroll to position [420, 0]
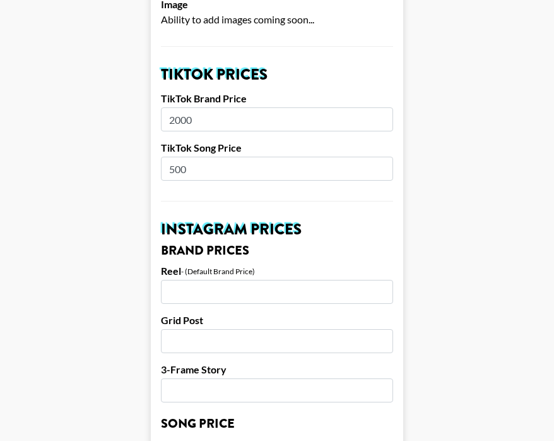
click at [206, 161] on input "500" at bounding box center [277, 169] width 232 height 24
type input "750"
click at [200, 107] on input "2000" at bounding box center [277, 119] width 232 height 24
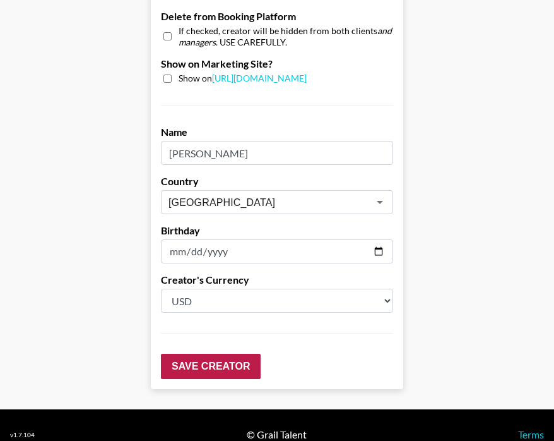
scroll to position [1270, 0]
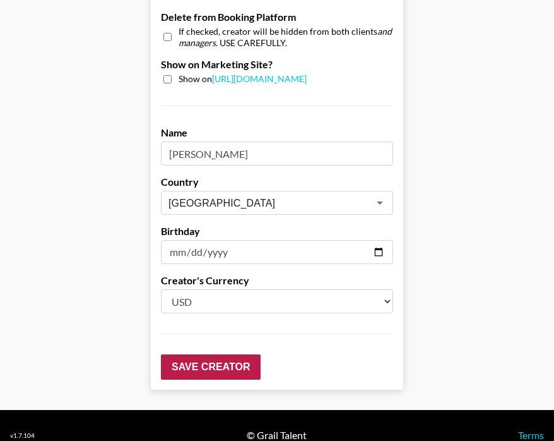
type input "3000"
click at [201, 354] on input "Save Creator" at bounding box center [211, 366] width 100 height 25
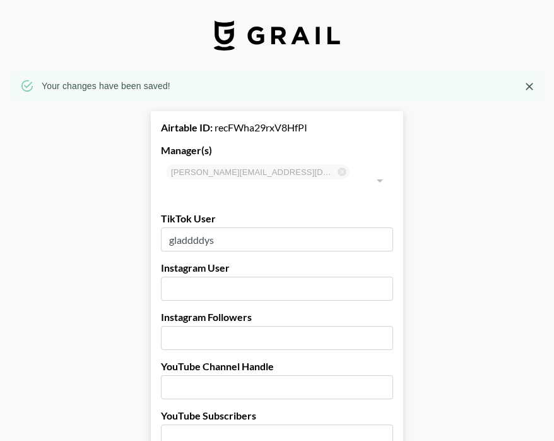
scroll to position [0, 0]
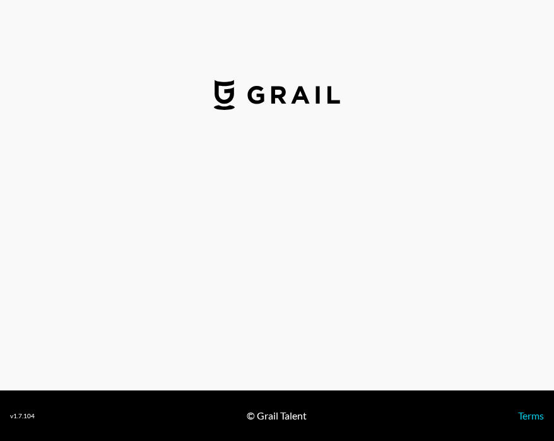
select select "USD"
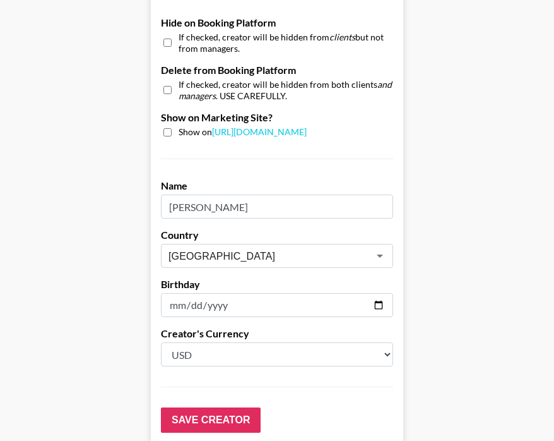
scroll to position [1210, 0]
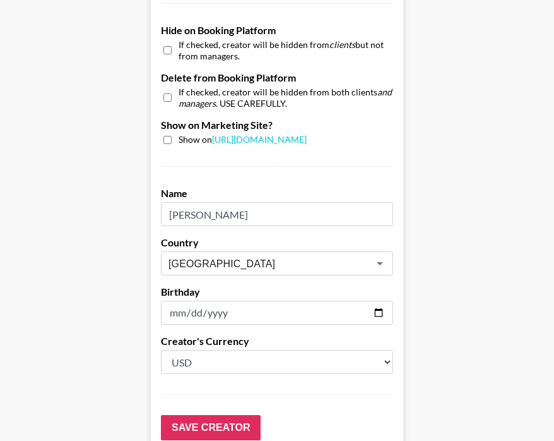
click at [165, 39] on div "If checked, creator will be hidden from clients but not from managers." at bounding box center [277, 50] width 232 height 22
click at [166, 41] on input "checkbox" at bounding box center [168, 50] width 8 height 18
checkbox input "true"
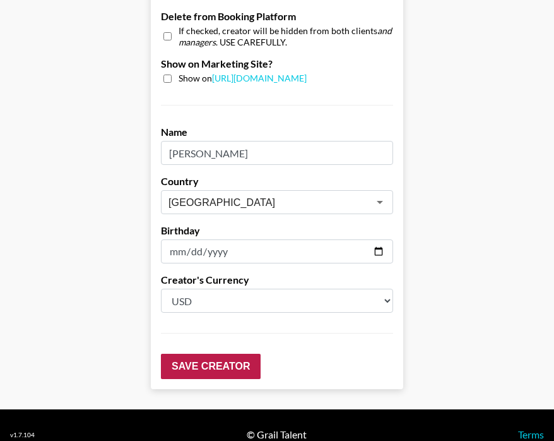
scroll to position [1270, 0]
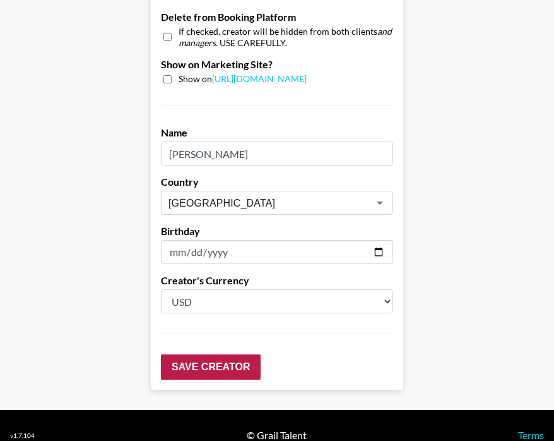
click at [217, 354] on input "Save Creator" at bounding box center [211, 366] width 100 height 25
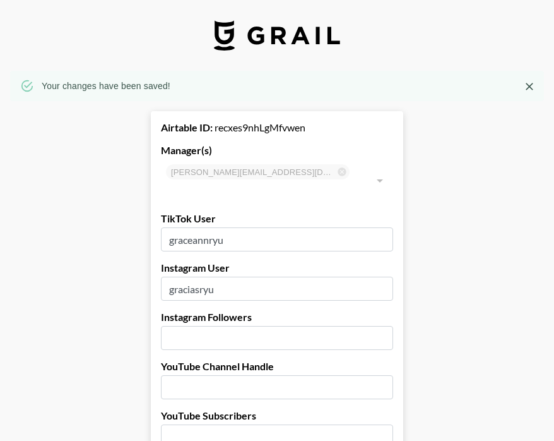
scroll to position [0, 0]
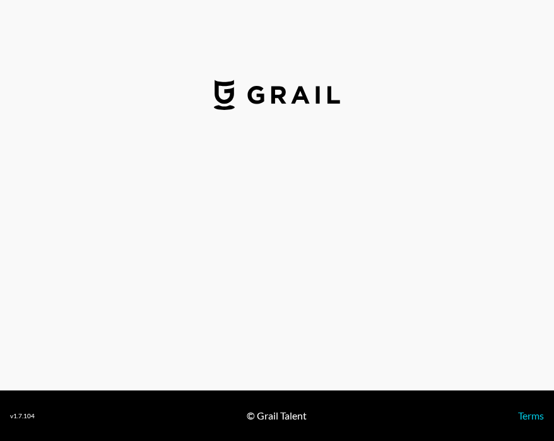
select select "GBP"
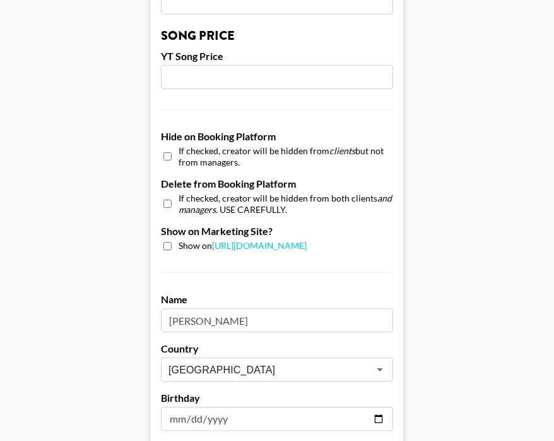
scroll to position [1105, 0]
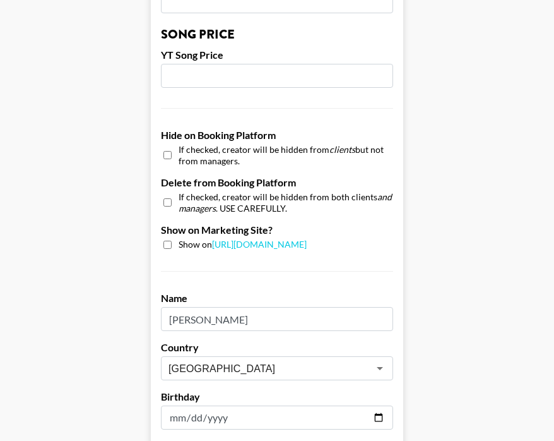
click at [166, 146] on input "checkbox" at bounding box center [168, 155] width 8 height 18
checkbox input "true"
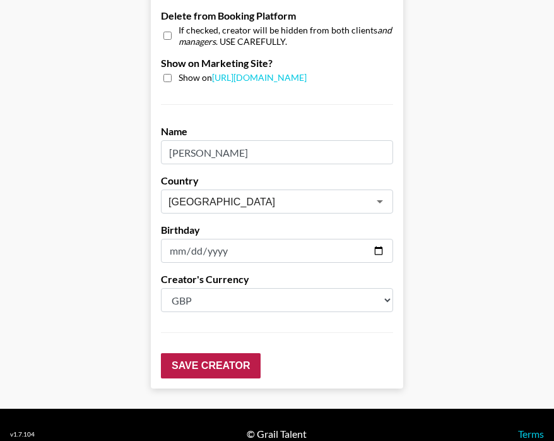
scroll to position [1270, 0]
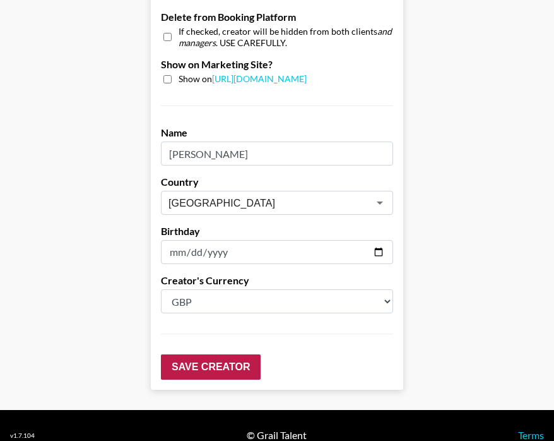
click at [196, 354] on input "Save Creator" at bounding box center [211, 366] width 100 height 25
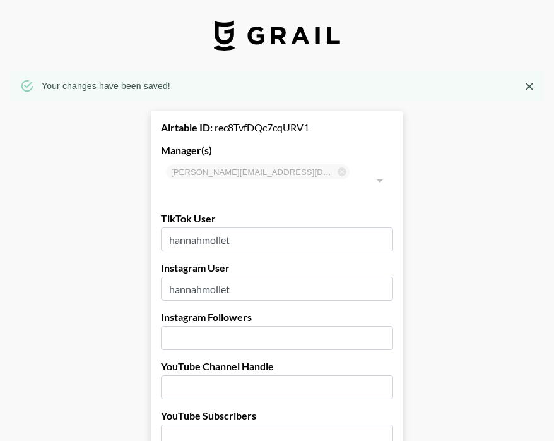
scroll to position [0, 0]
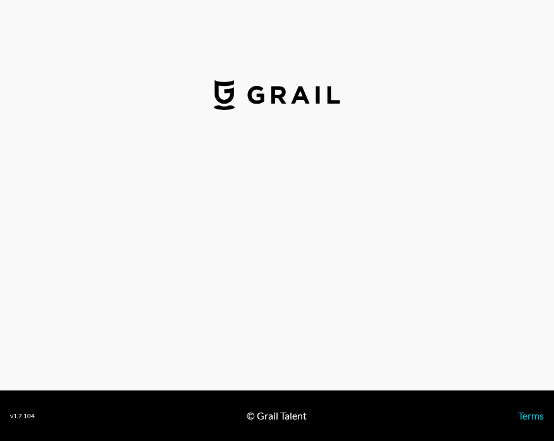
select select "USD"
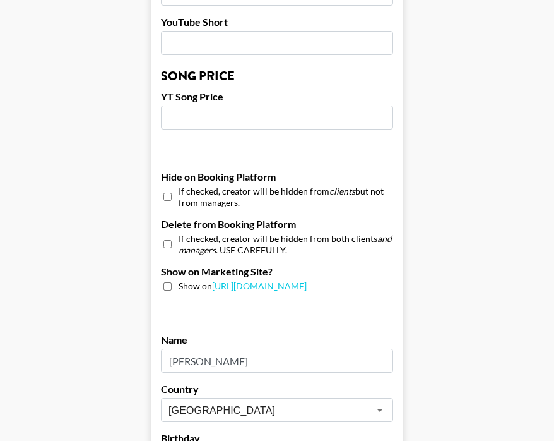
scroll to position [1064, 0]
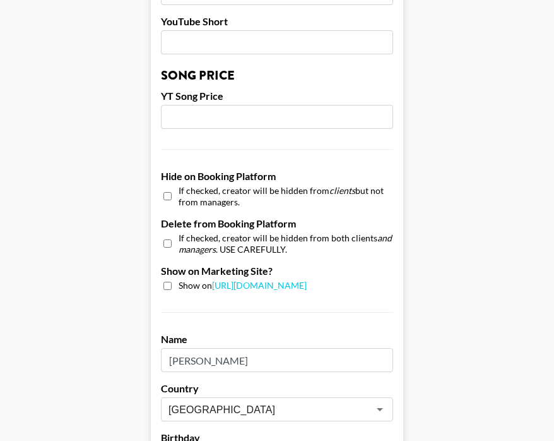
click at [165, 187] on input "checkbox" at bounding box center [168, 196] width 8 height 18
checkbox input "true"
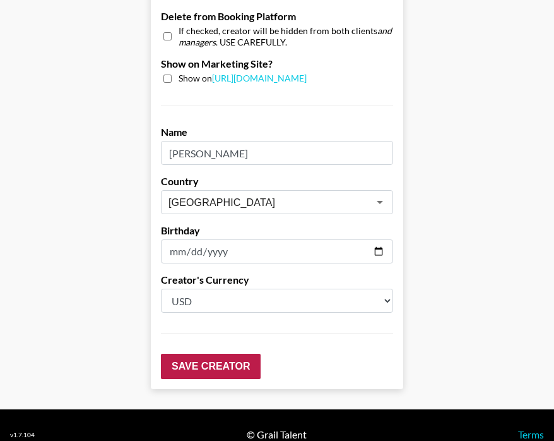
scroll to position [1270, 0]
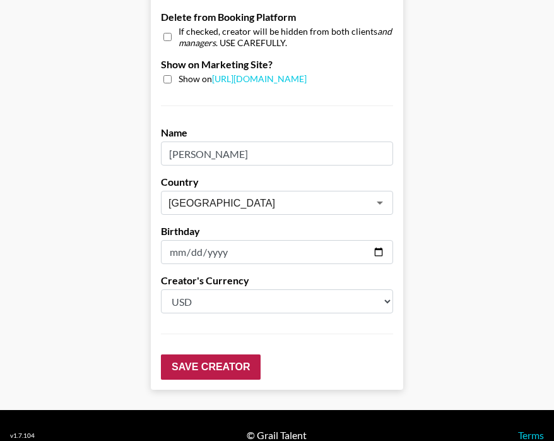
click at [196, 354] on input "Save Creator" at bounding box center [211, 366] width 100 height 25
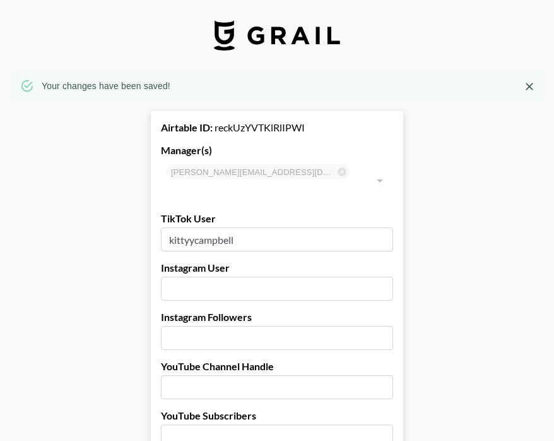
scroll to position [0, 0]
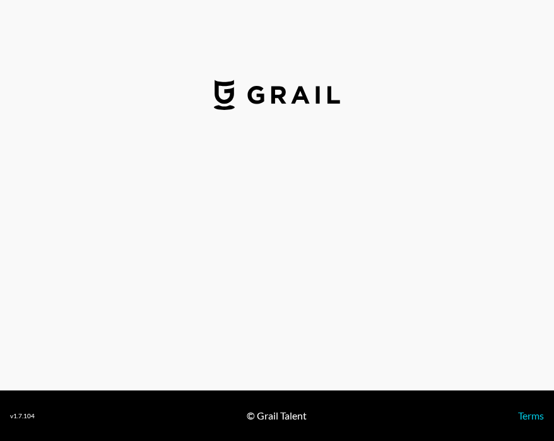
scroll to position [1, 0]
select select "USD"
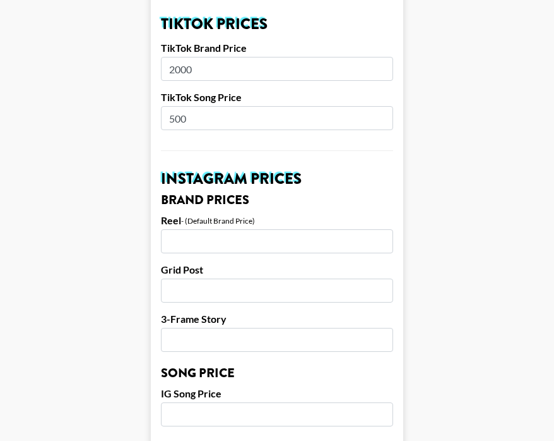
scroll to position [468, 0]
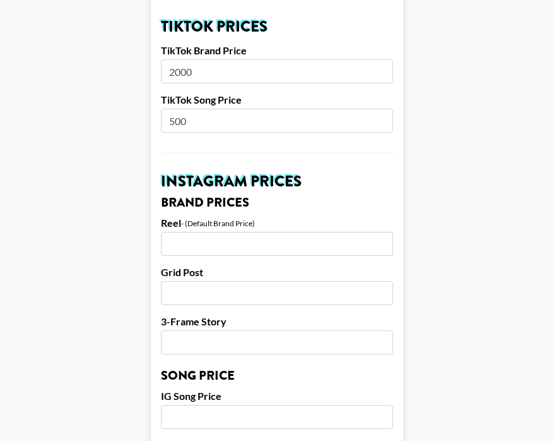
click at [265, 61] on input "2000" at bounding box center [277, 71] width 232 height 24
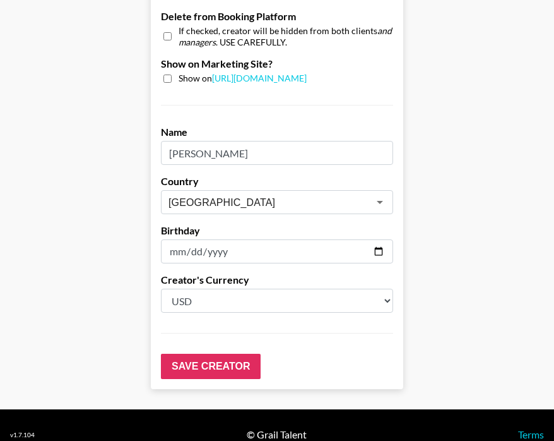
scroll to position [1270, 0]
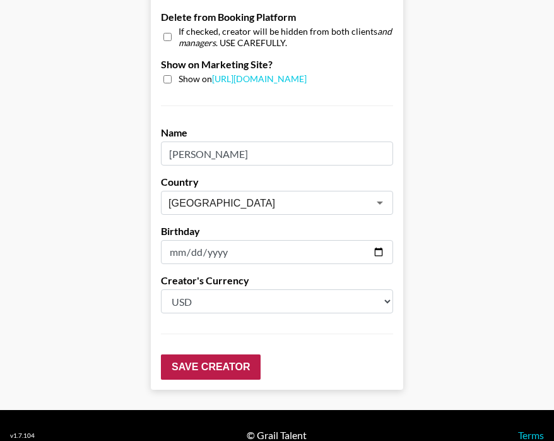
type input "3000"
click at [232, 354] on input "Save Creator" at bounding box center [211, 366] width 100 height 25
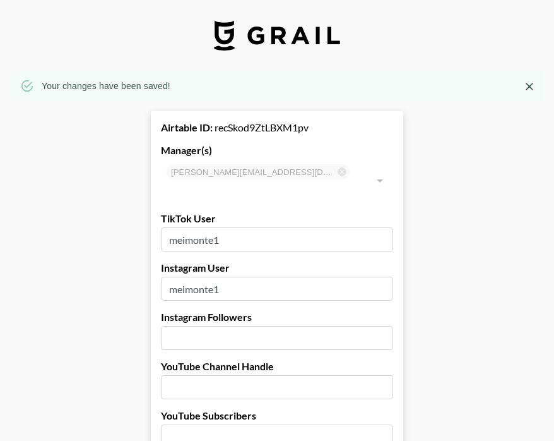
scroll to position [0, 0]
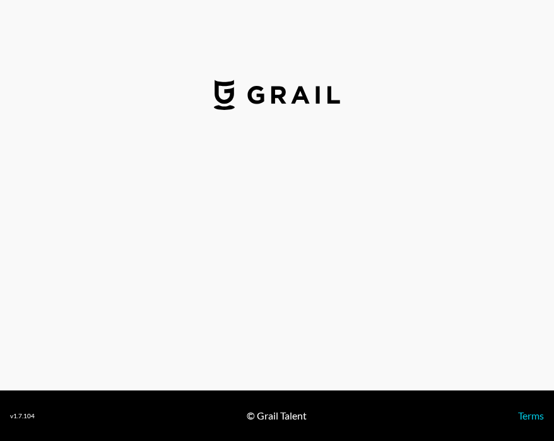
select select "USD"
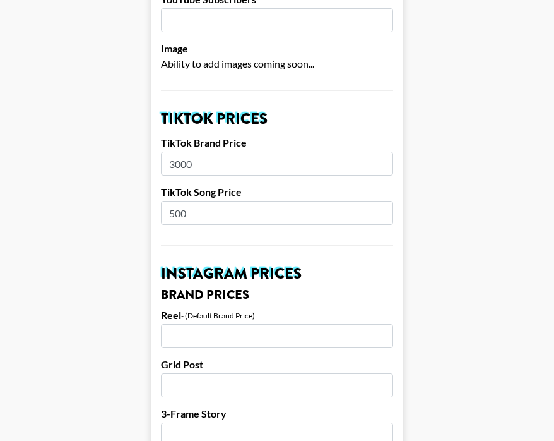
scroll to position [326, 0]
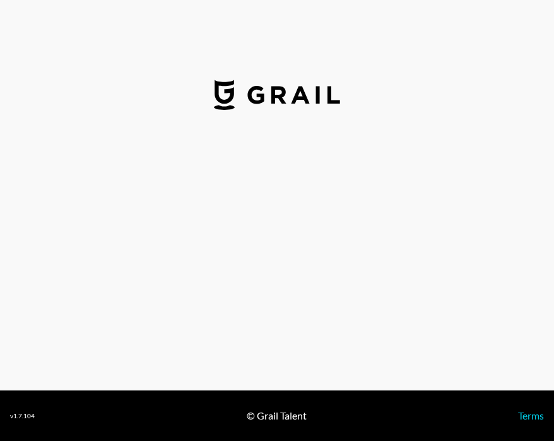
select select "USD"
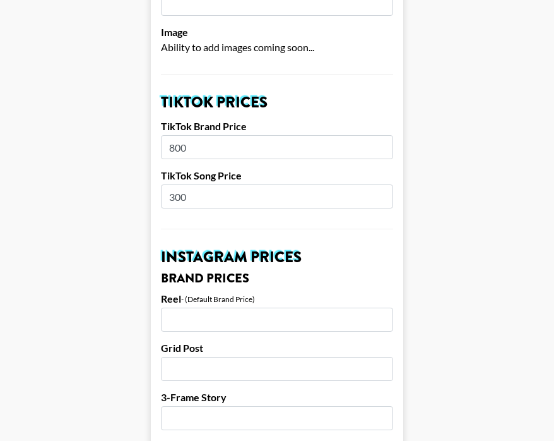
scroll to position [398, 0]
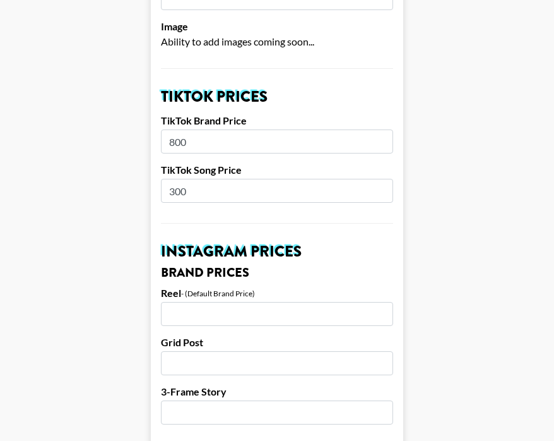
click at [205, 179] on input "300" at bounding box center [277, 191] width 232 height 24
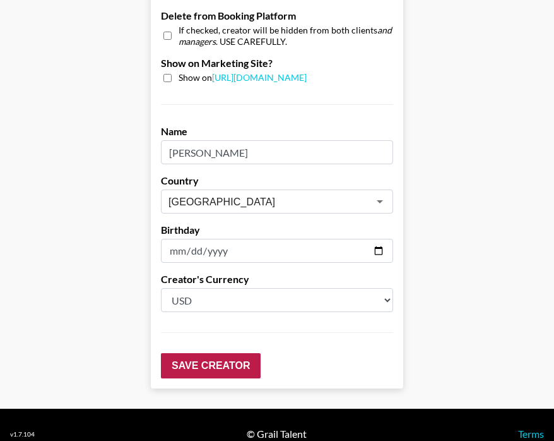
scroll to position [1270, 0]
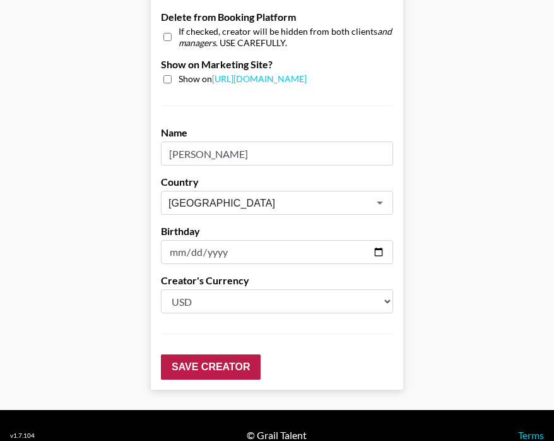
type input "200"
click at [216, 354] on input "Save Creator" at bounding box center [211, 366] width 100 height 25
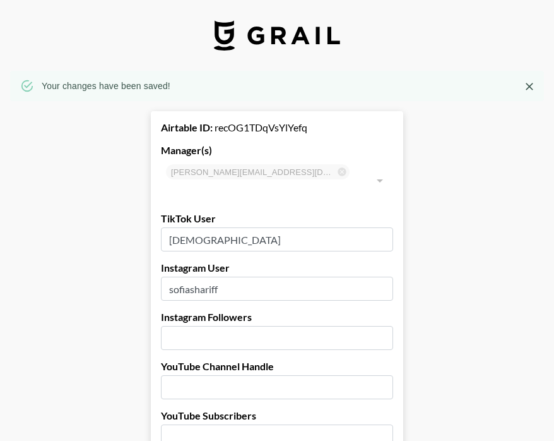
scroll to position [0, 0]
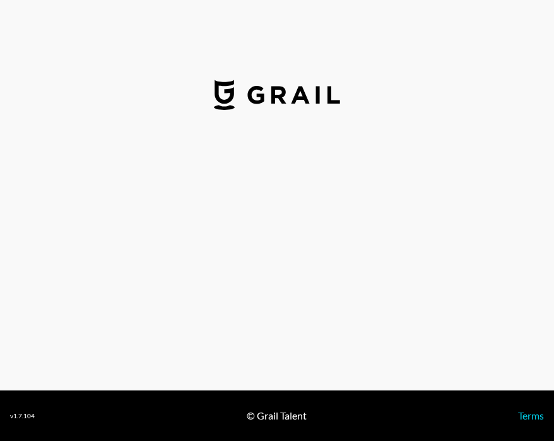
select select "USD"
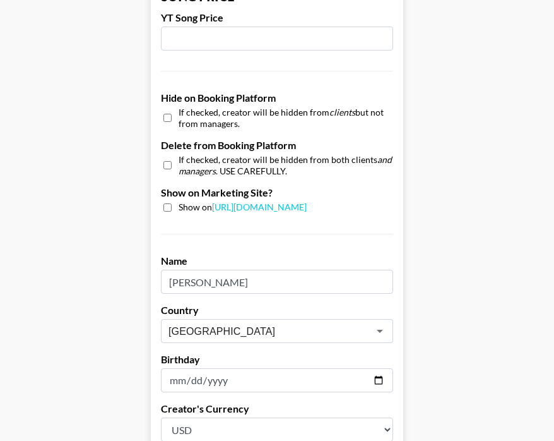
scroll to position [1127, 0]
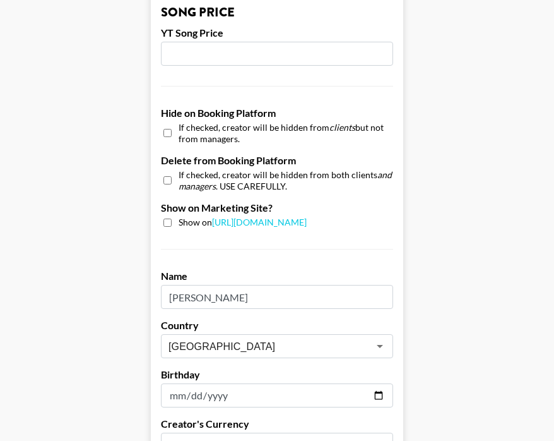
click at [166, 124] on input "checkbox" at bounding box center [168, 133] width 8 height 18
checkbox input "true"
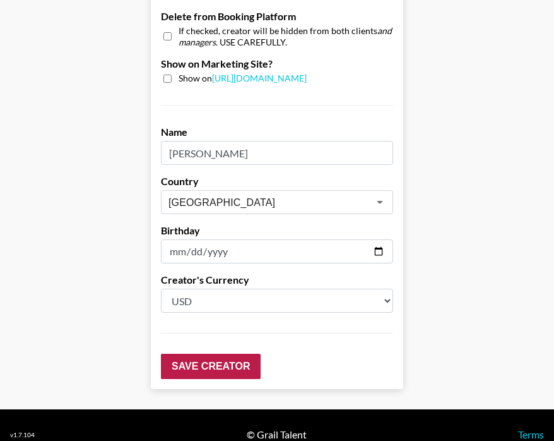
scroll to position [1270, 0]
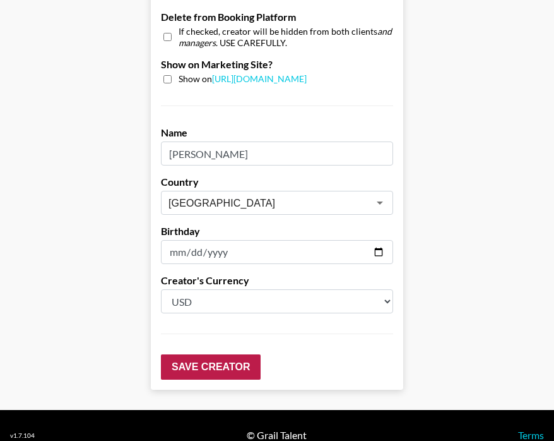
click at [202, 354] on input "Save Creator" at bounding box center [211, 366] width 100 height 25
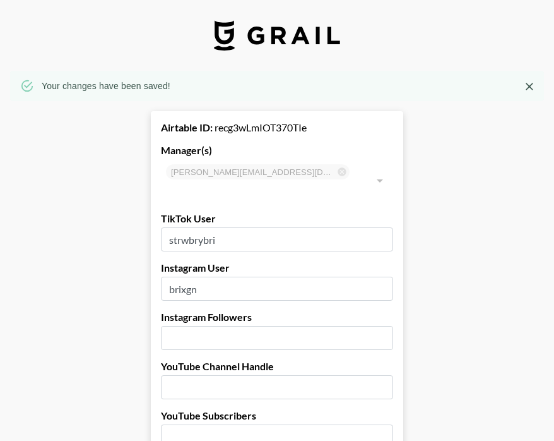
scroll to position [0, 0]
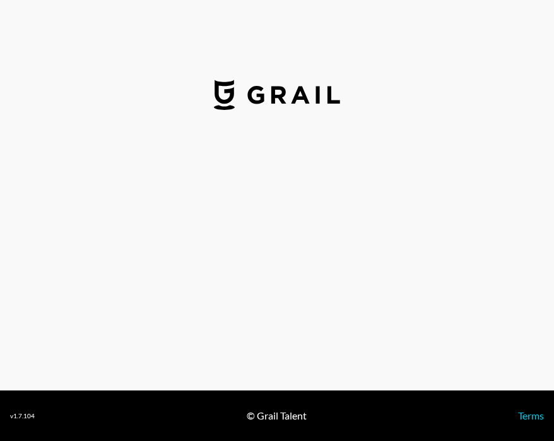
select select "USD"
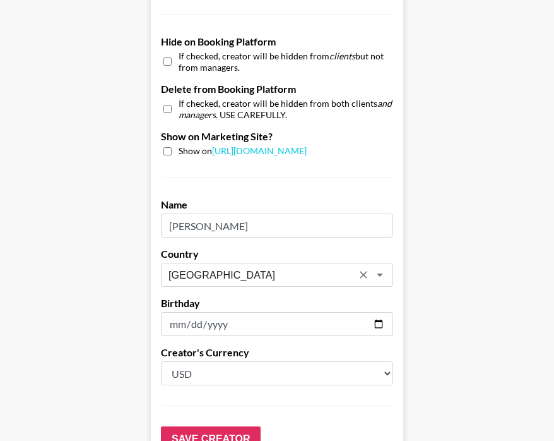
scroll to position [1174, 0]
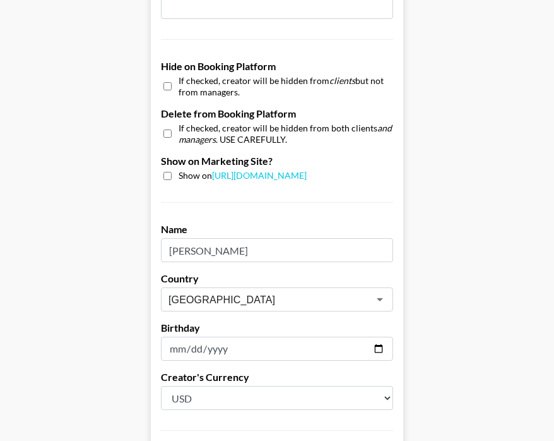
click at [167, 77] on input "checkbox" at bounding box center [168, 86] width 8 height 18
checkbox input "true"
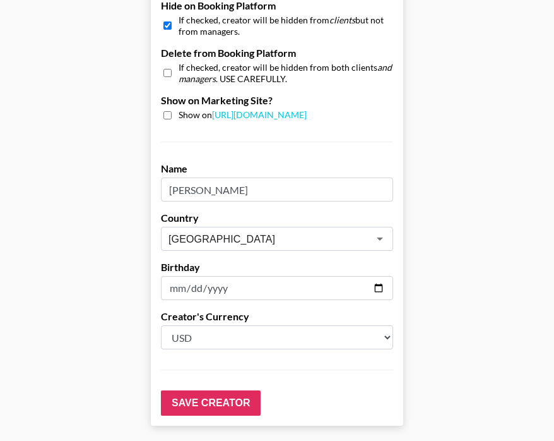
scroll to position [1243, 0]
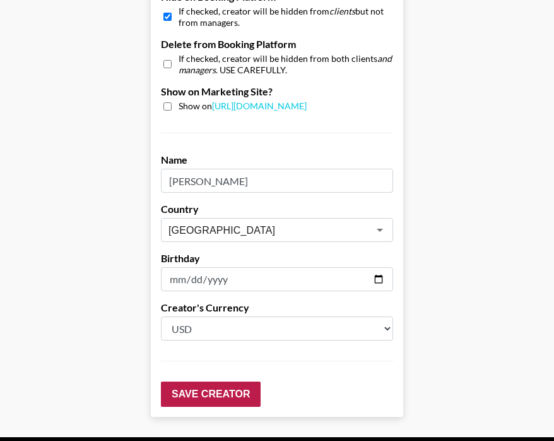
click at [198, 381] on input "Save Creator" at bounding box center [211, 393] width 100 height 25
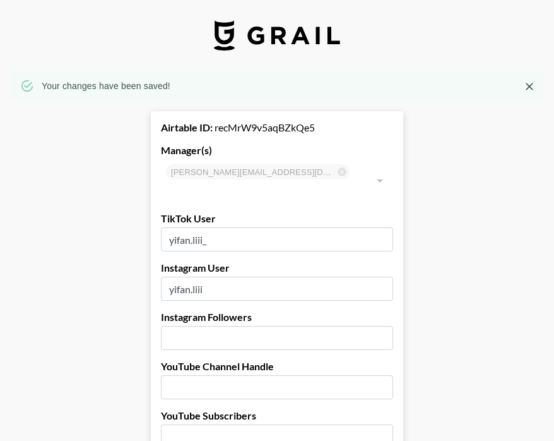
scroll to position [0, 0]
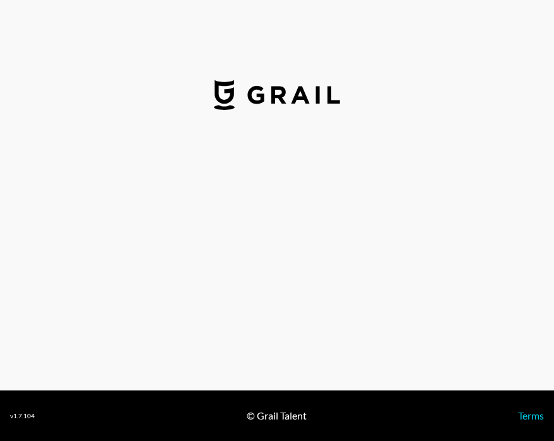
select select "USD"
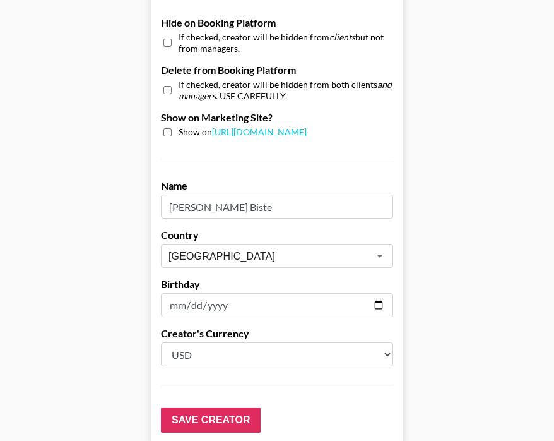
scroll to position [1200, 0]
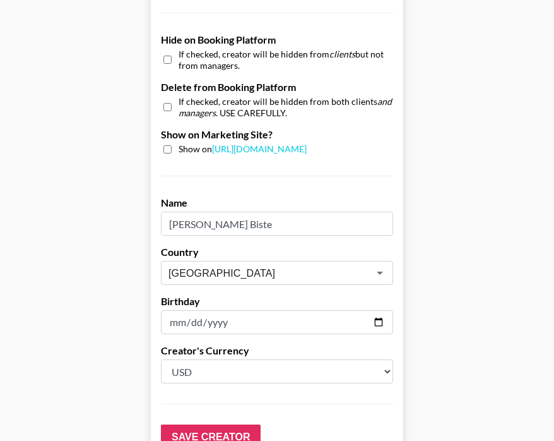
click at [170, 49] on div "If checked, creator will be hidden from clients but not from managers." at bounding box center [277, 60] width 232 height 22
click at [166, 51] on input "checkbox" at bounding box center [168, 60] width 8 height 18
checkbox input "true"
click at [194, 424] on input "Save Creator" at bounding box center [211, 436] width 100 height 25
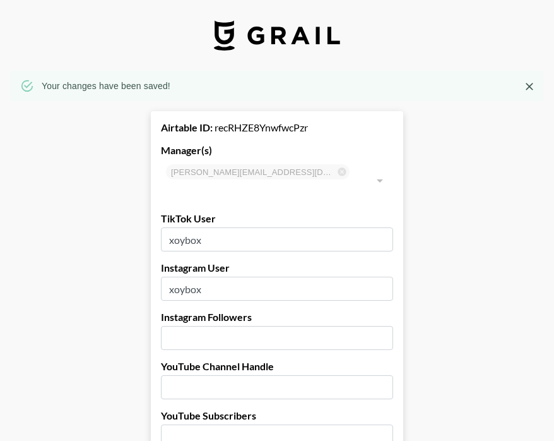
scroll to position [0, 0]
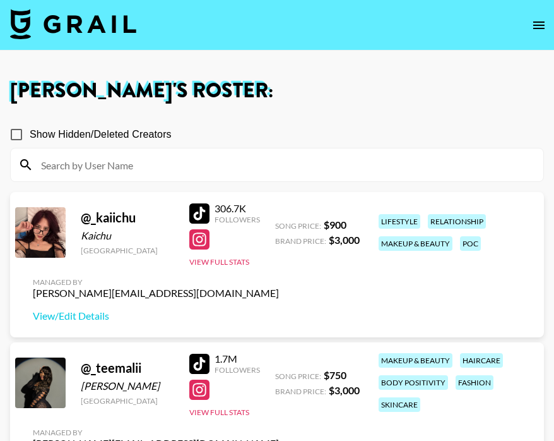
click at [101, 2] on nav at bounding box center [277, 25] width 554 height 51
